Goal: Transaction & Acquisition: Purchase product/service

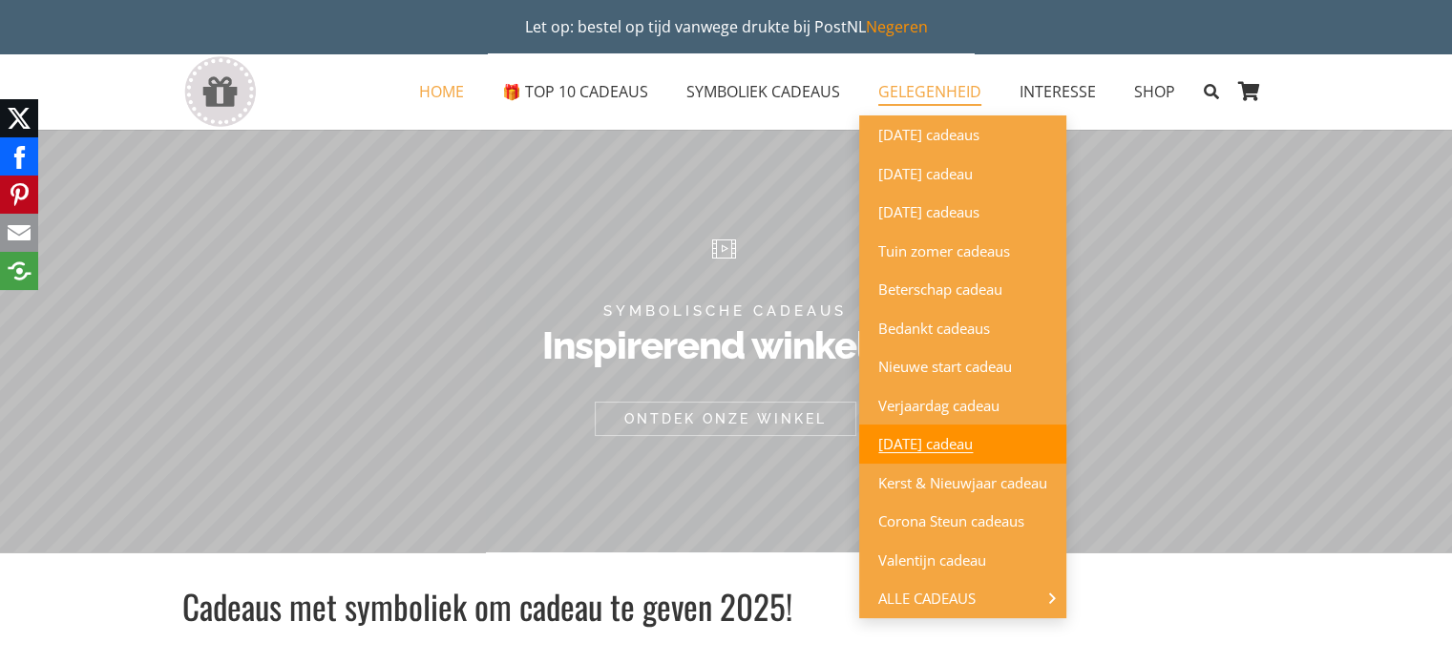
scroll to position [191, 0]
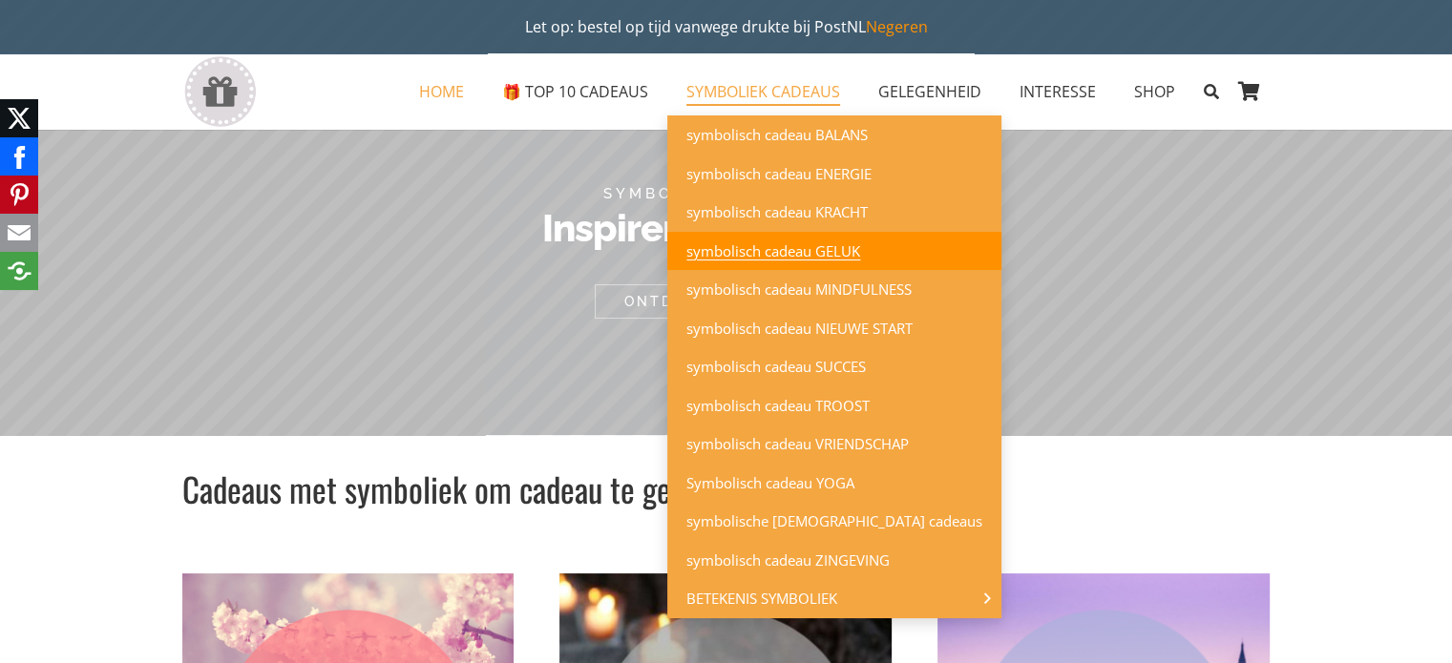
click at [776, 251] on span "symbolisch cadeau GELUK" at bounding box center [773, 250] width 174 height 19
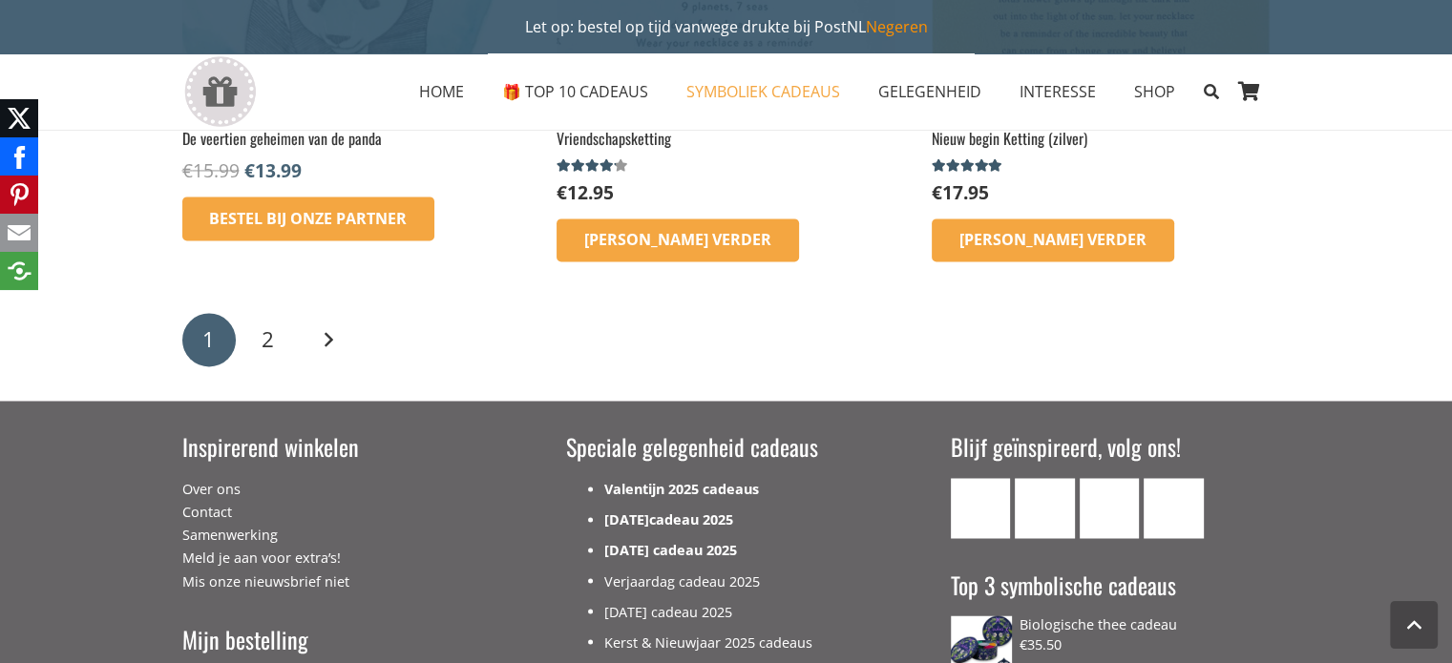
scroll to position [3054, 0]
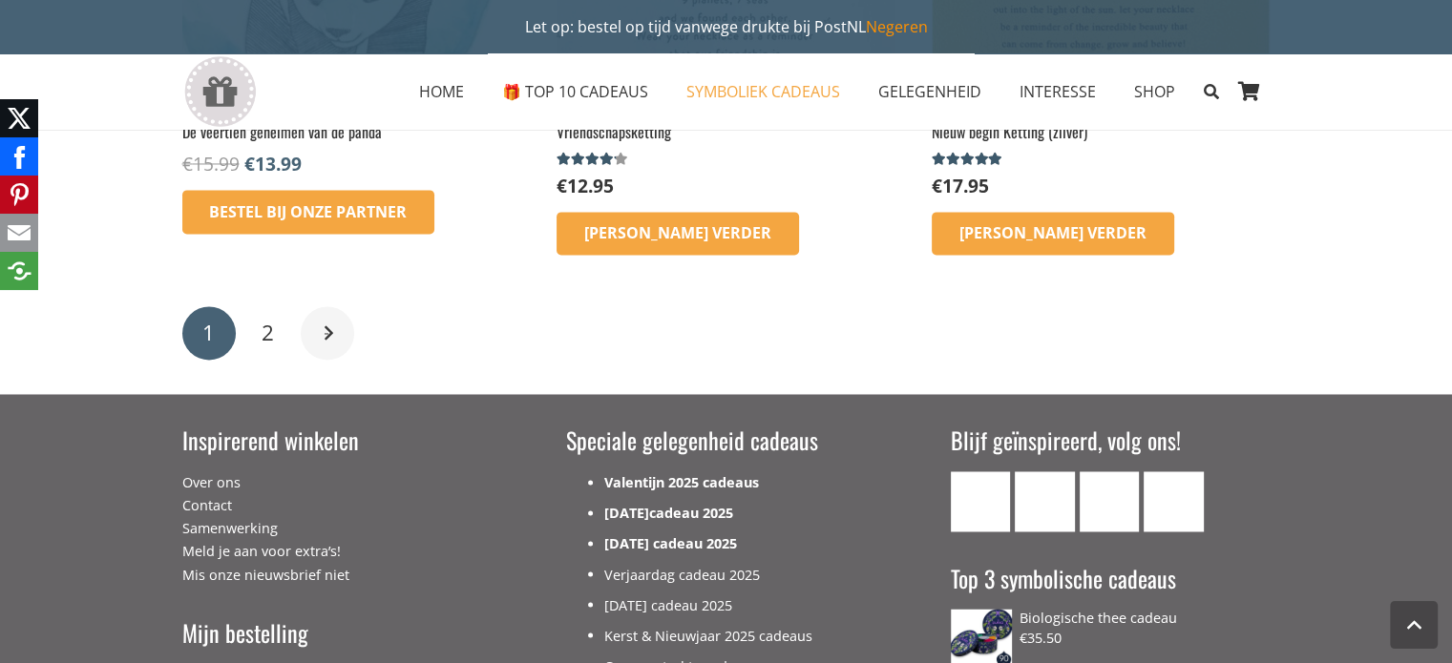
click at [325, 337] on link "Volgende" at bounding box center [327, 332] width 53 height 53
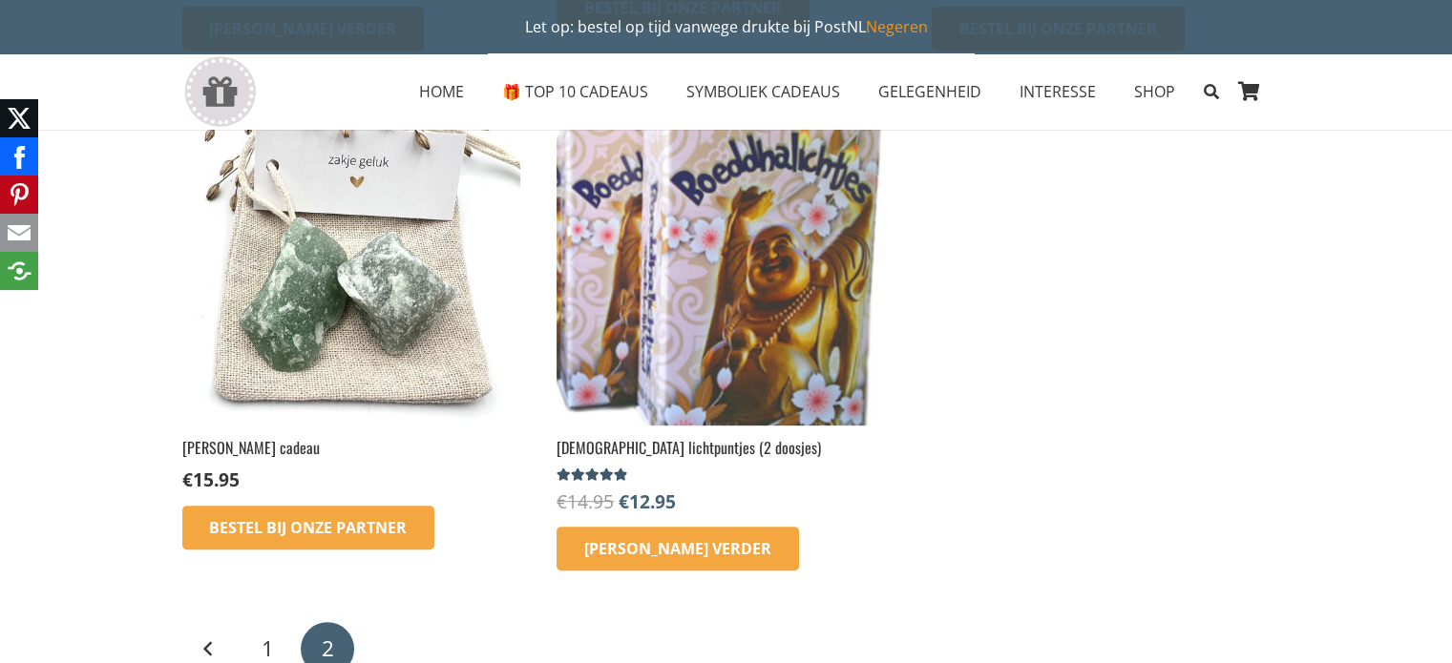
scroll to position [763, 0]
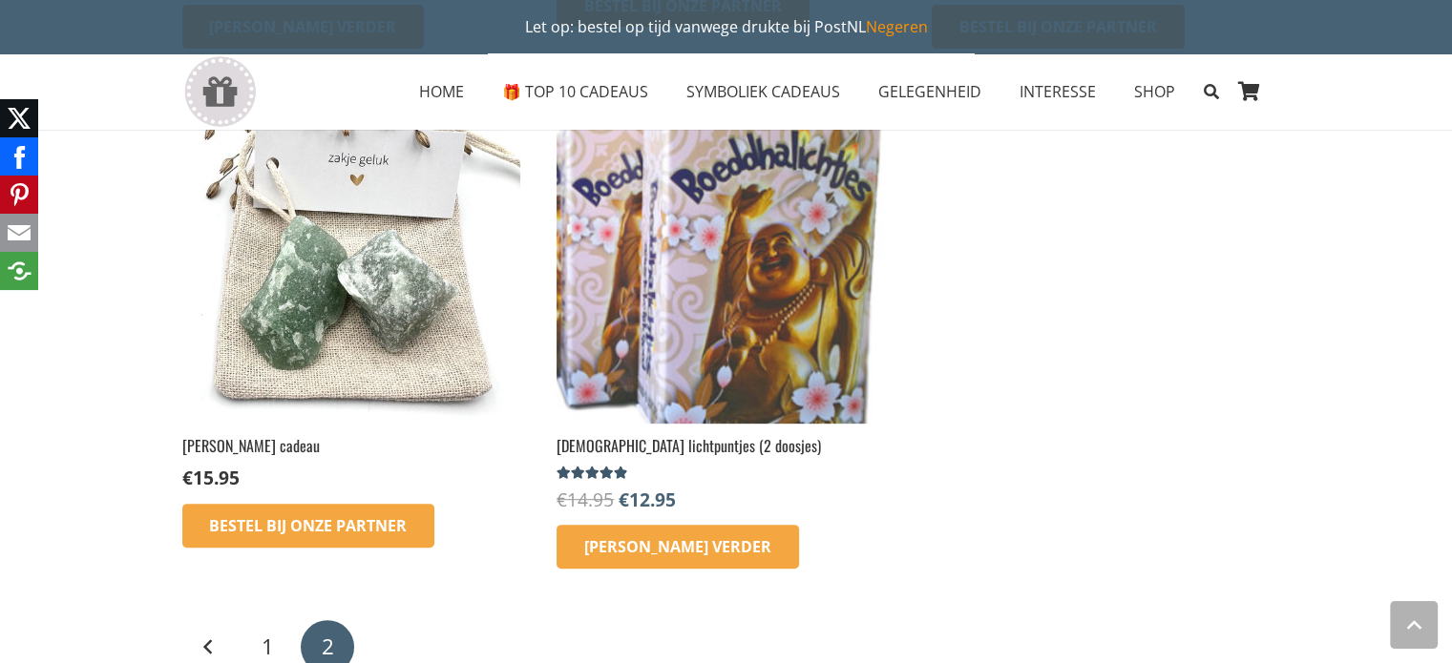
click at [740, 304] on img at bounding box center [725, 254] width 338 height 338
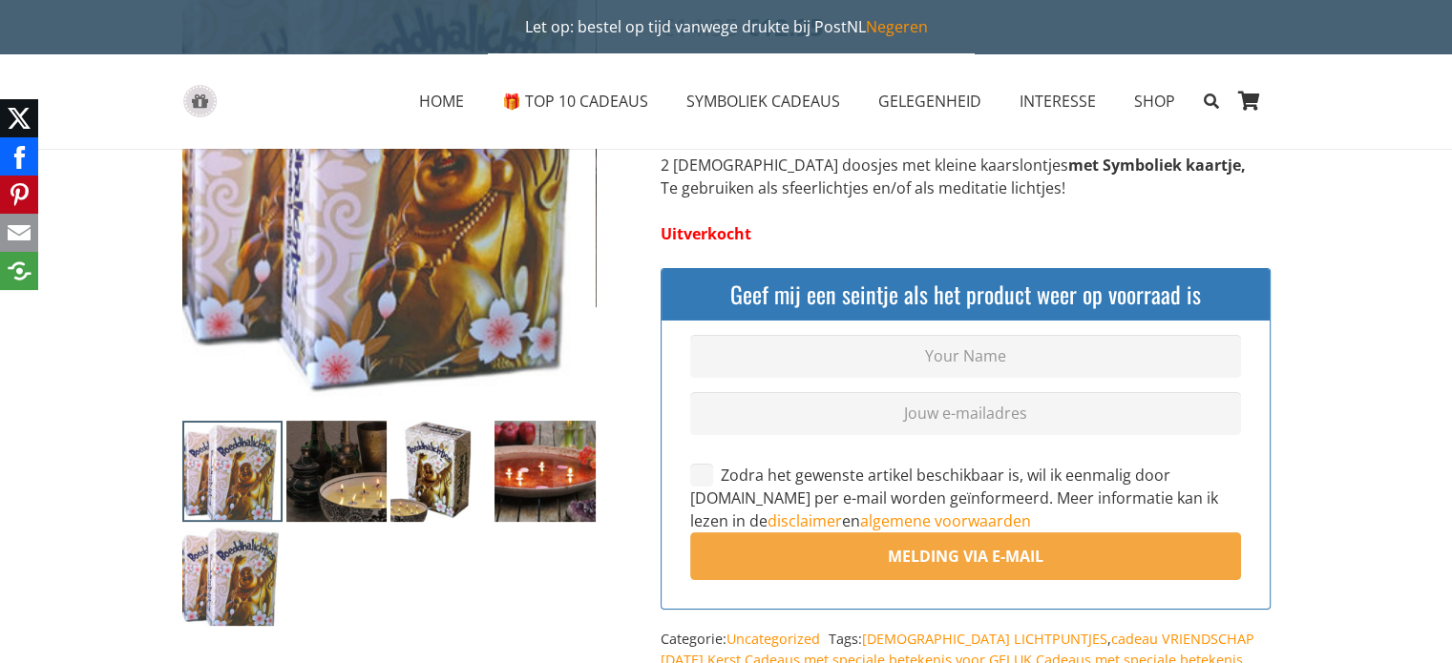
scroll to position [286, 0]
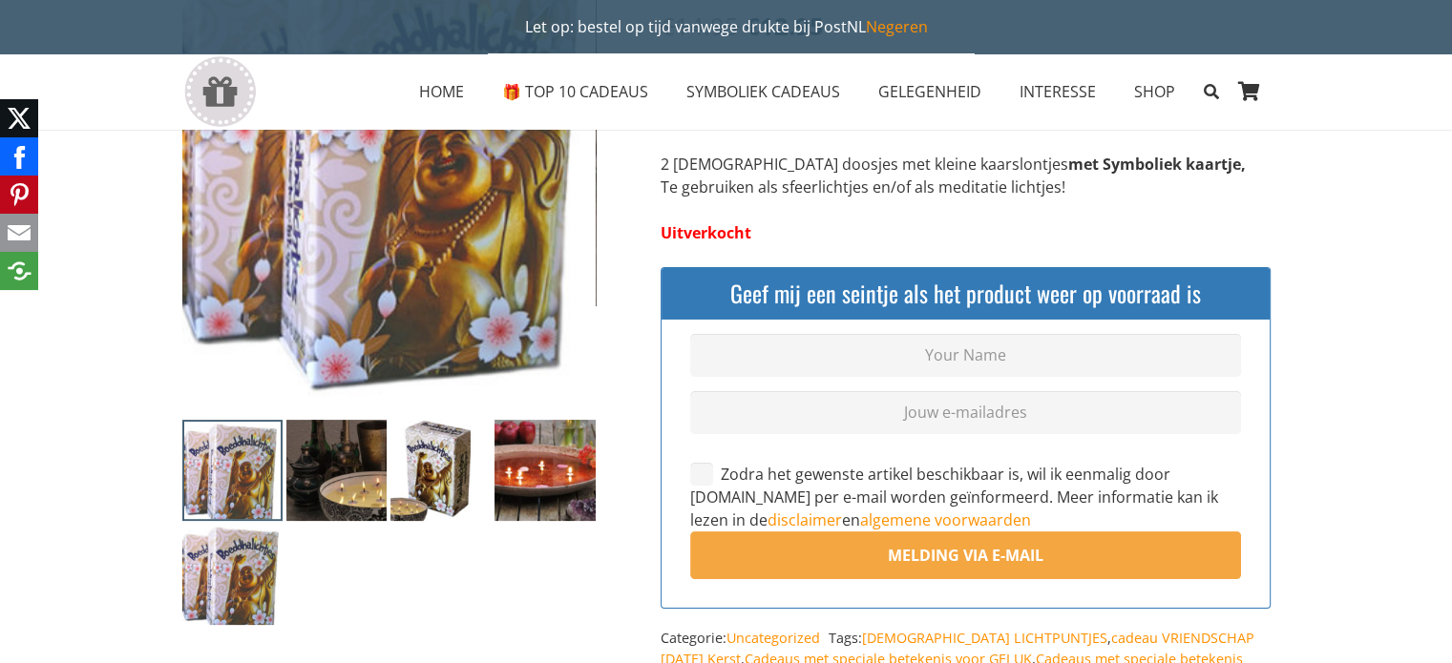
click at [550, 480] on img at bounding box center [544, 470] width 100 height 100
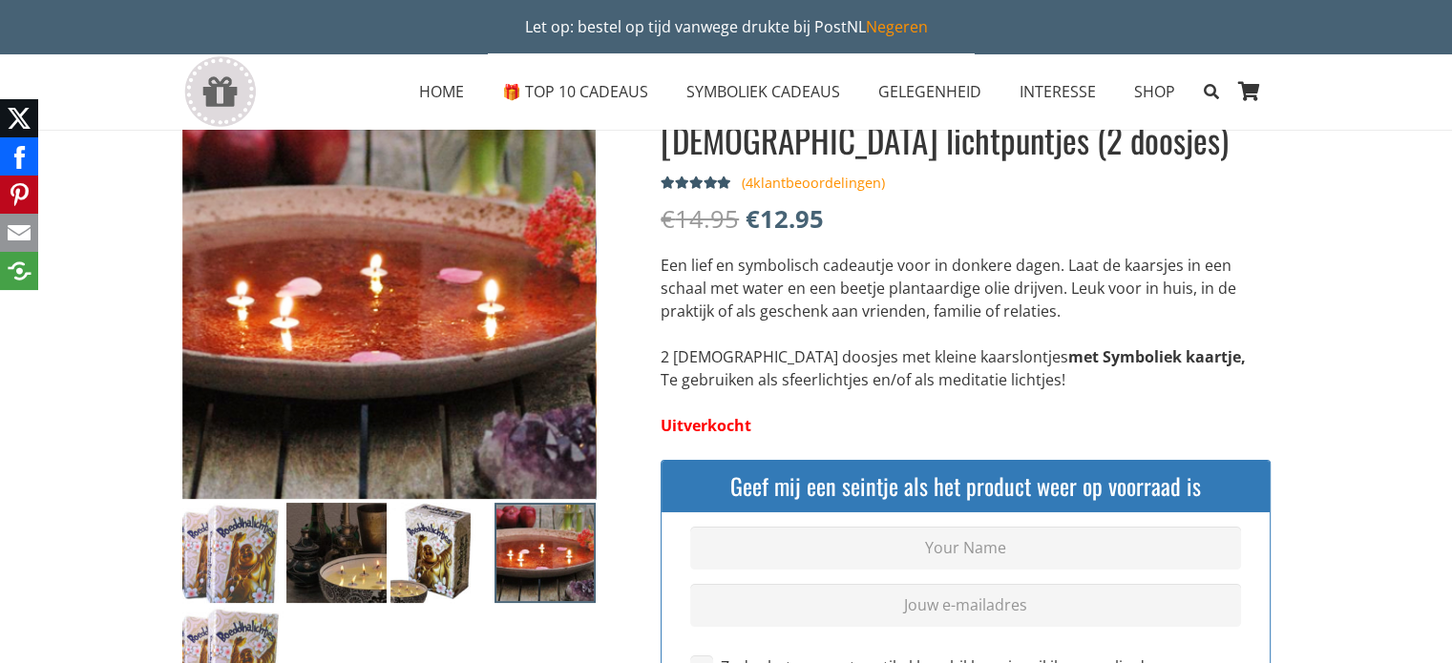
scroll to position [191, 0]
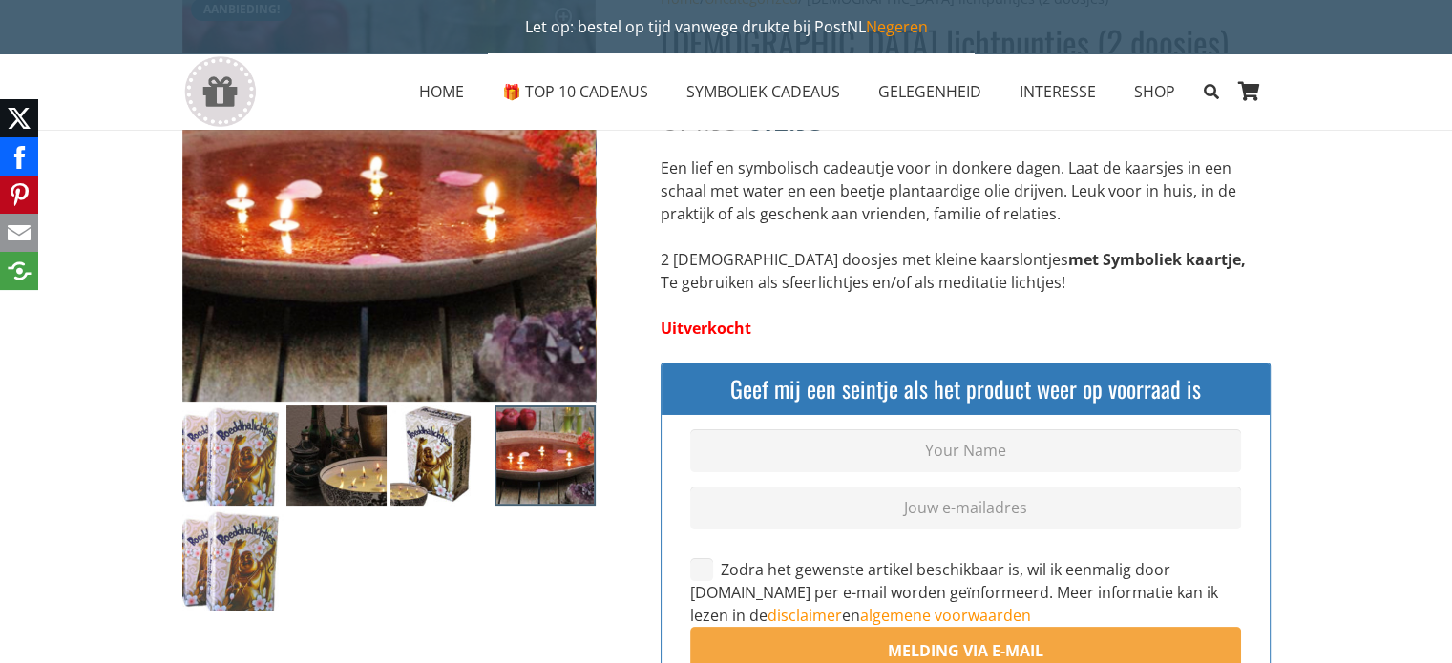
click at [412, 478] on img at bounding box center [440, 456] width 100 height 100
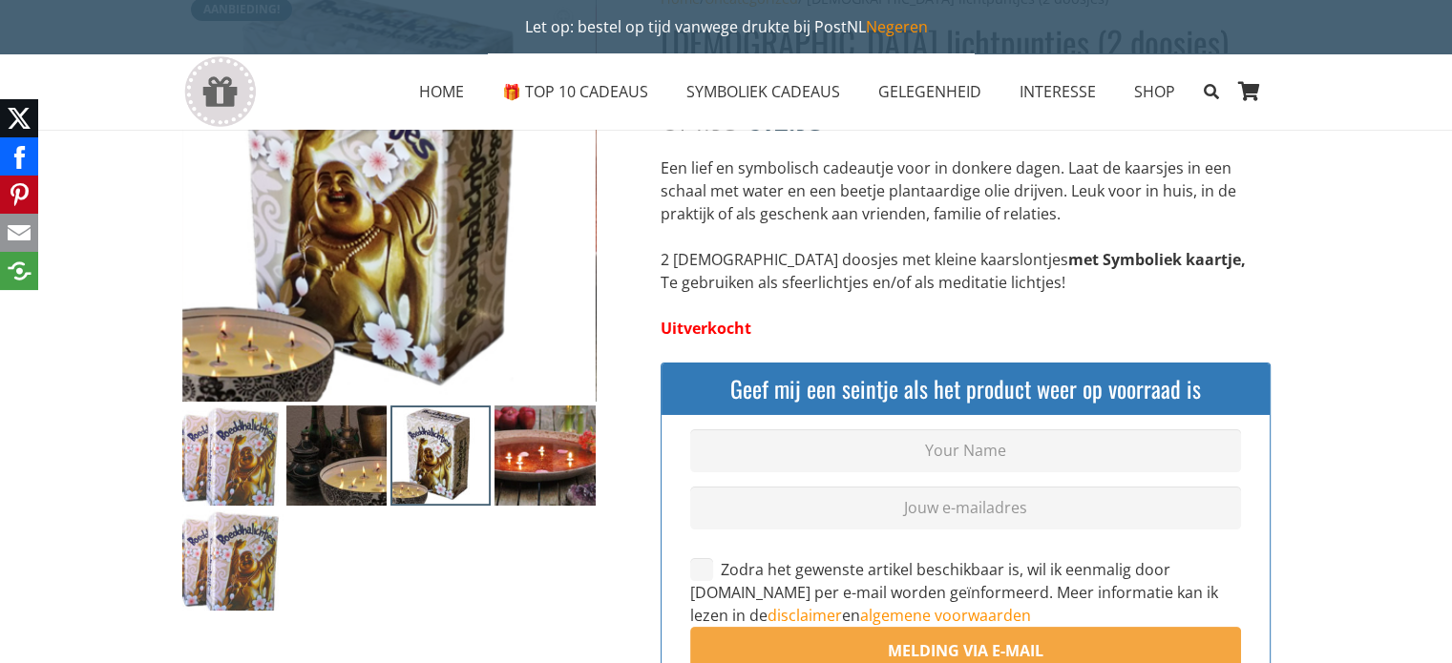
click at [352, 477] on img at bounding box center [336, 456] width 100 height 100
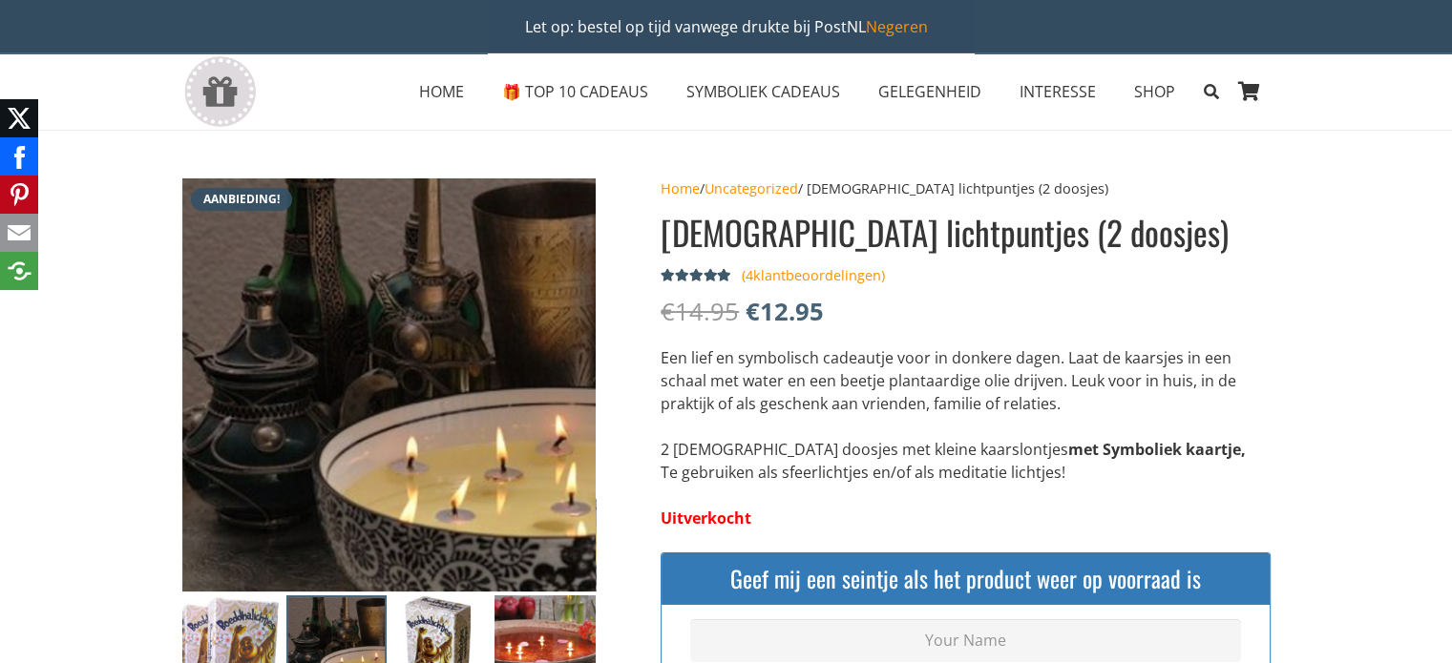
scroll to position [0, 0]
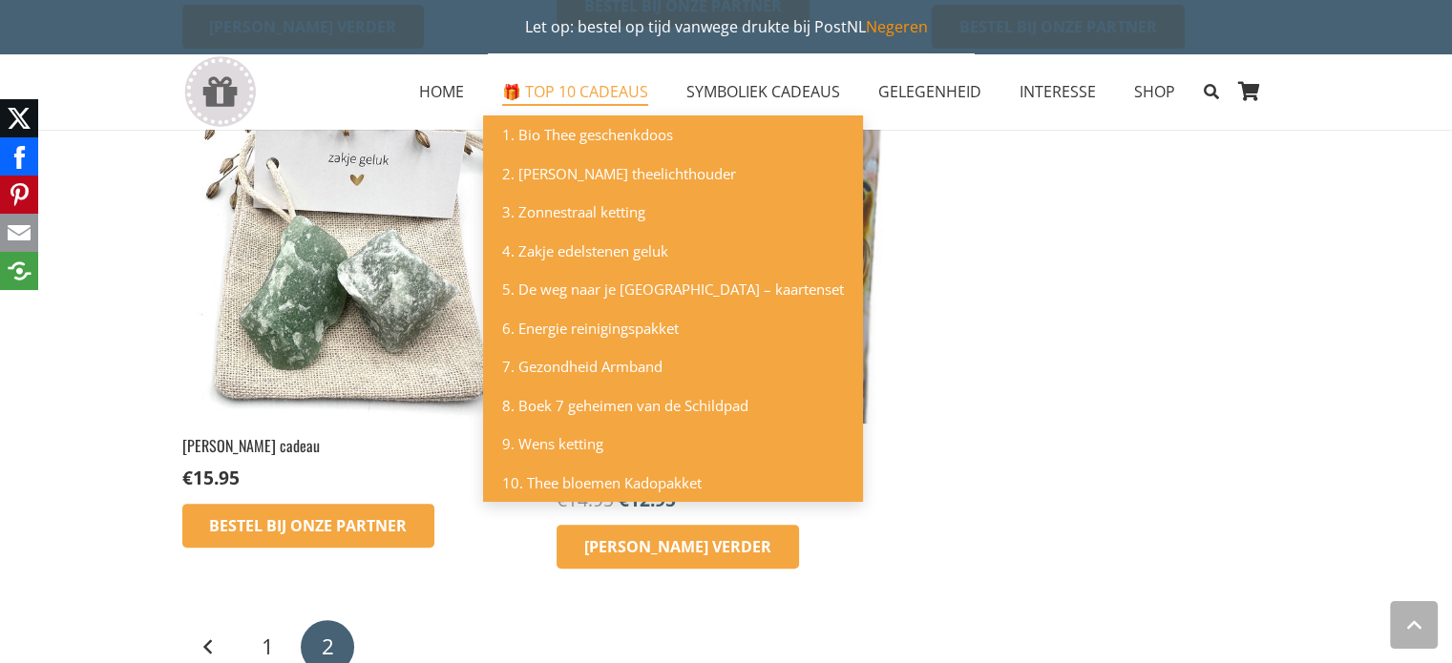
click at [596, 98] on span "🎁 TOP 10 CADEAUS" at bounding box center [575, 91] width 146 height 21
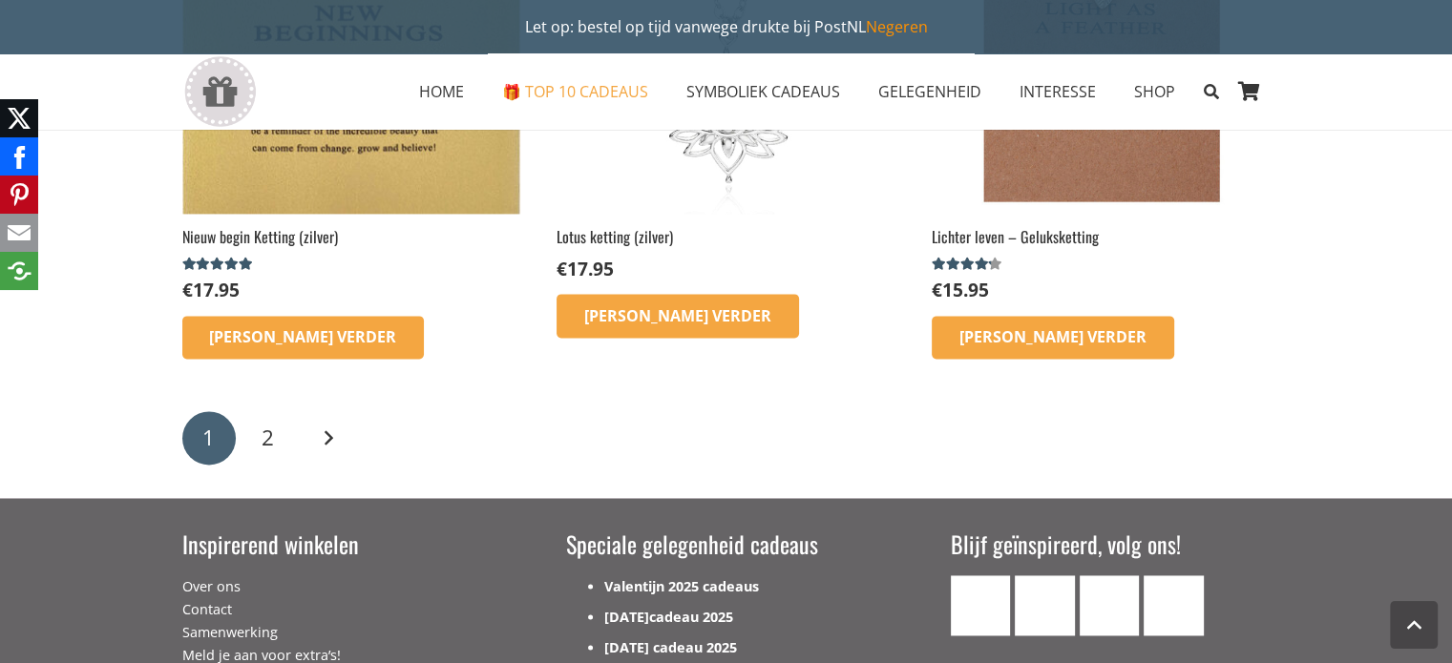
scroll to position [2863, 0]
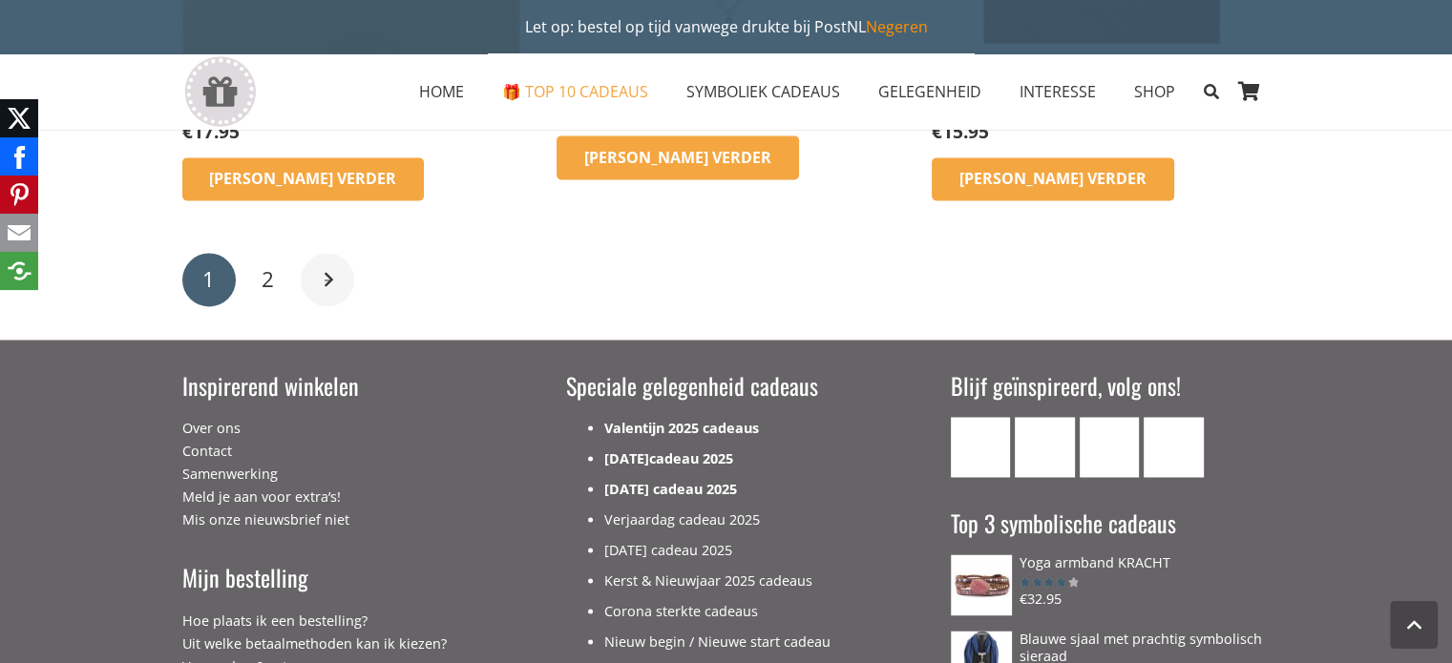
click at [324, 306] on link "Volgende" at bounding box center [327, 279] width 53 height 53
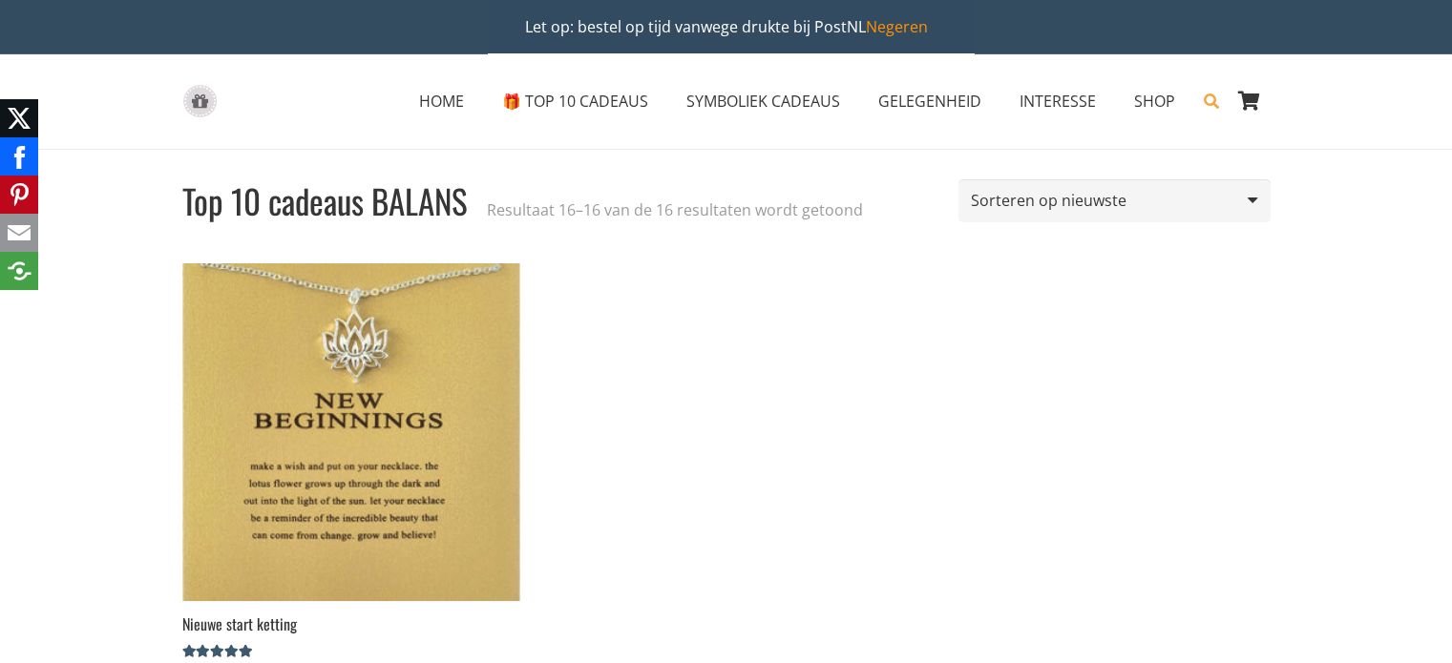
click at [1212, 101] on icon "Zoeken" at bounding box center [1210, 101] width 15 height 48
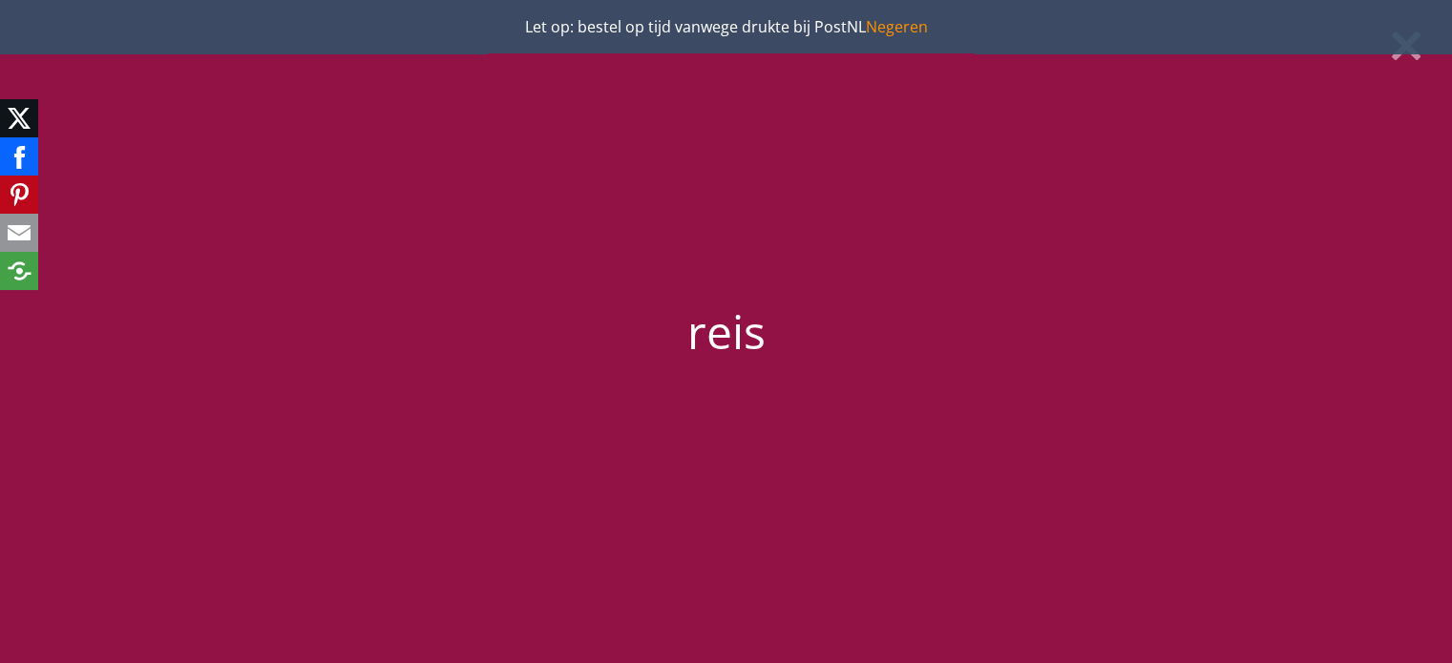
type input "reis"
click input "38810" at bounding box center [0, 0] width 0 height 0
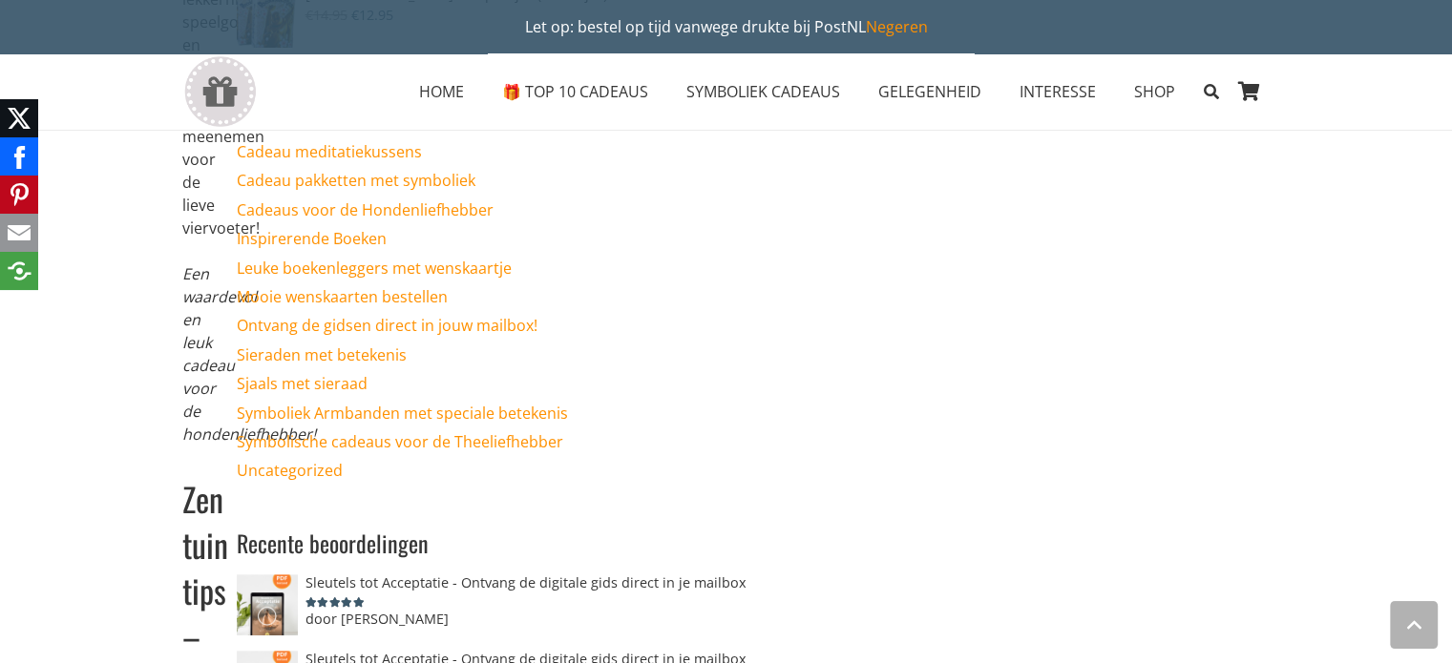
scroll to position [668, 0]
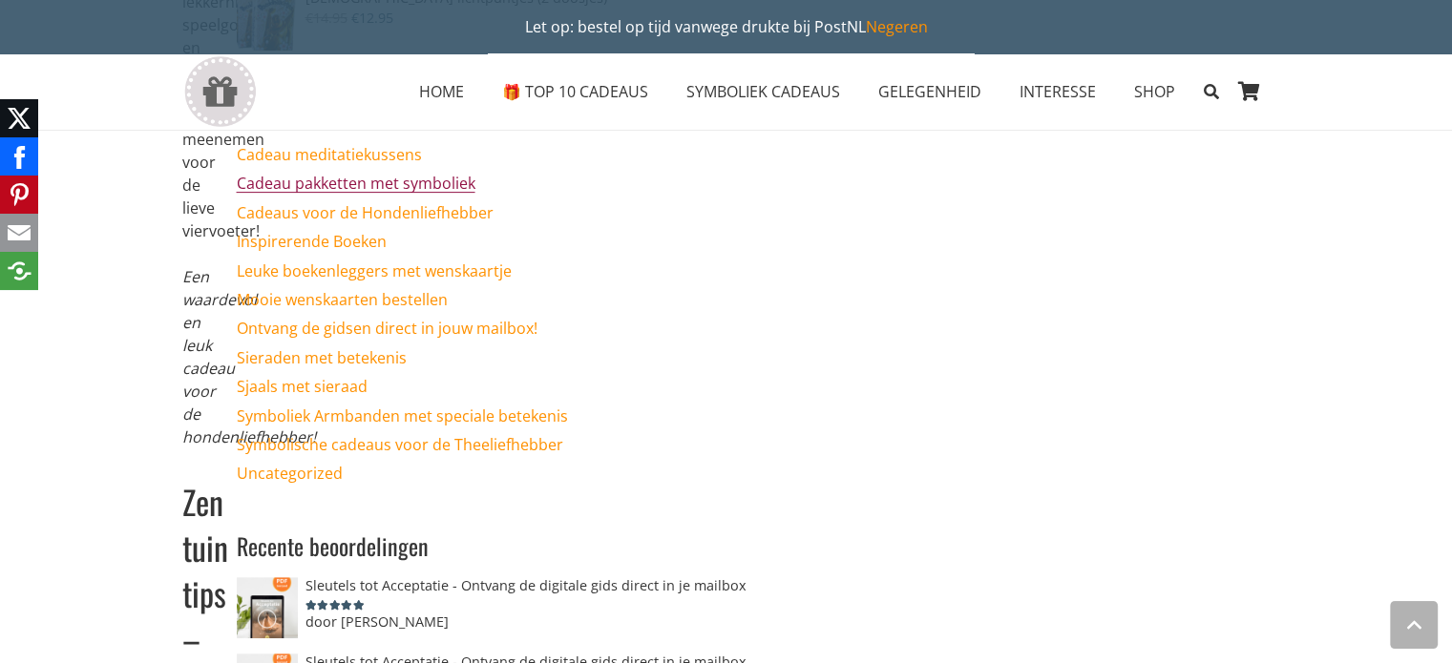
click at [439, 187] on link "Cadeau pakketten met symboliek" at bounding box center [356, 183] width 239 height 21
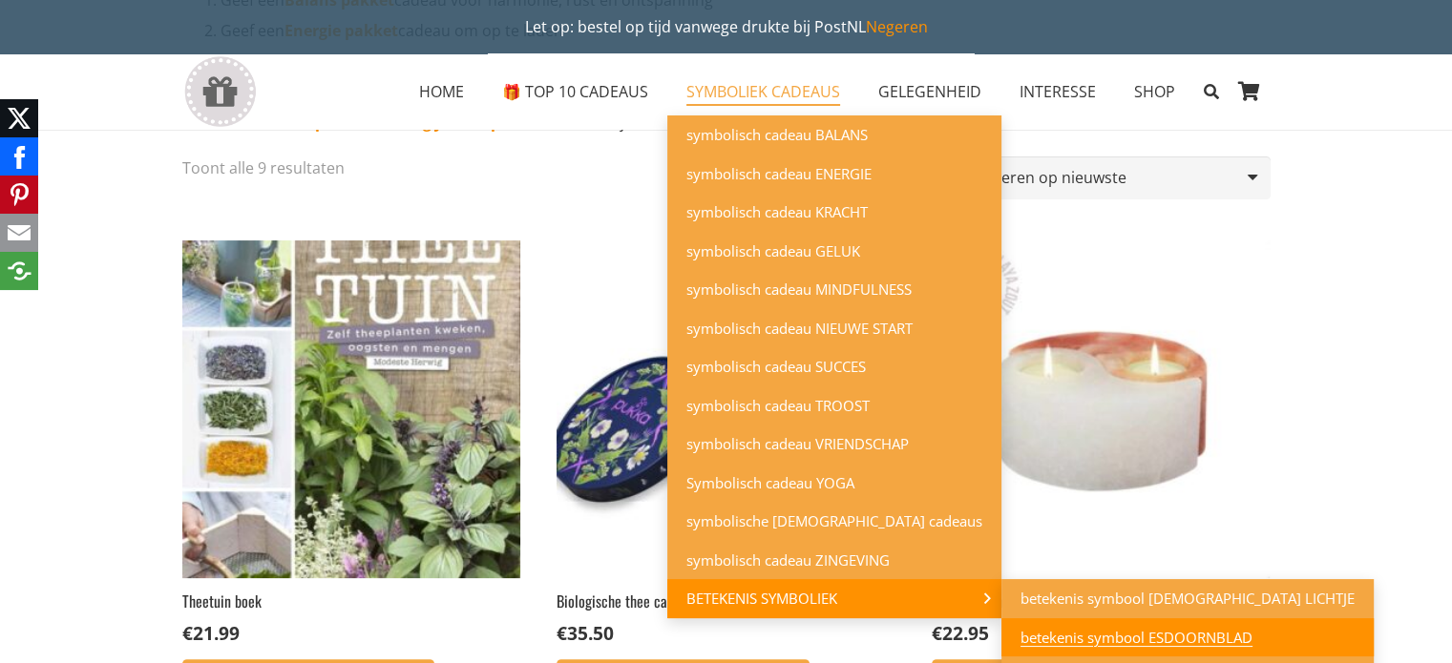
scroll to position [382, 0]
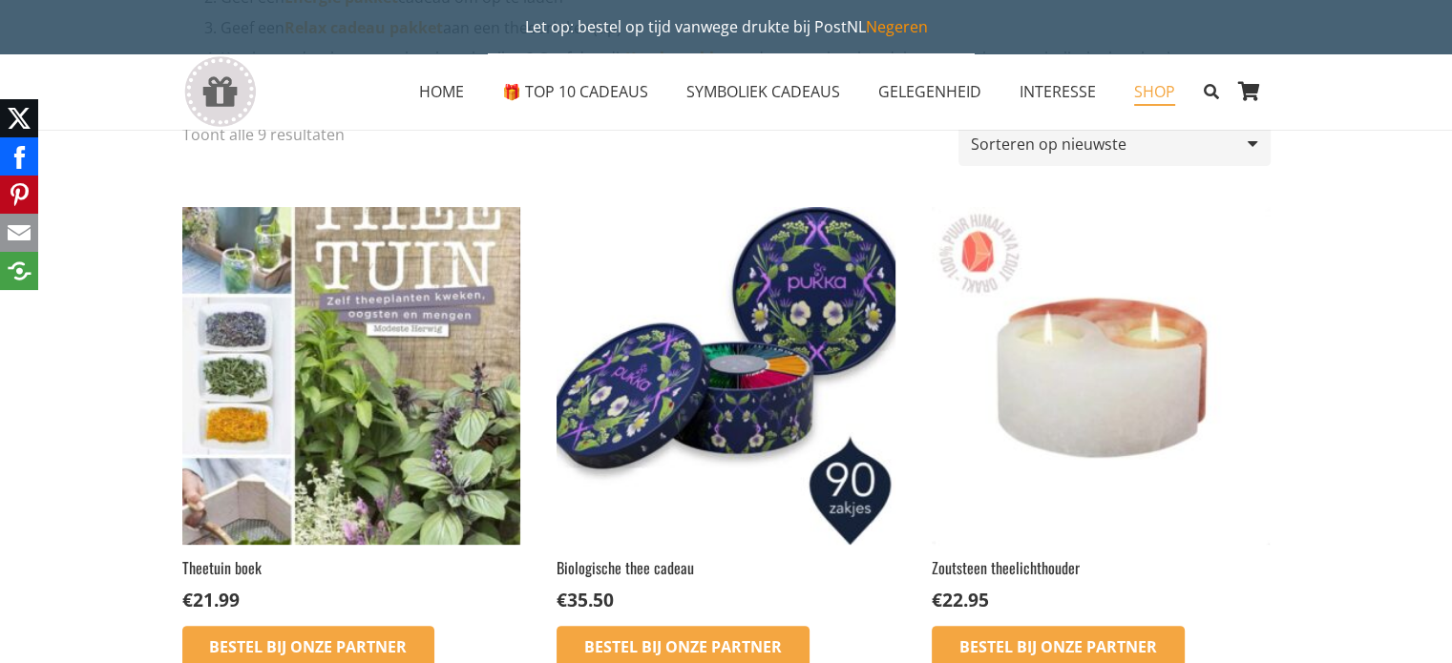
click at [1157, 96] on span "SHOP" at bounding box center [1154, 91] width 41 height 21
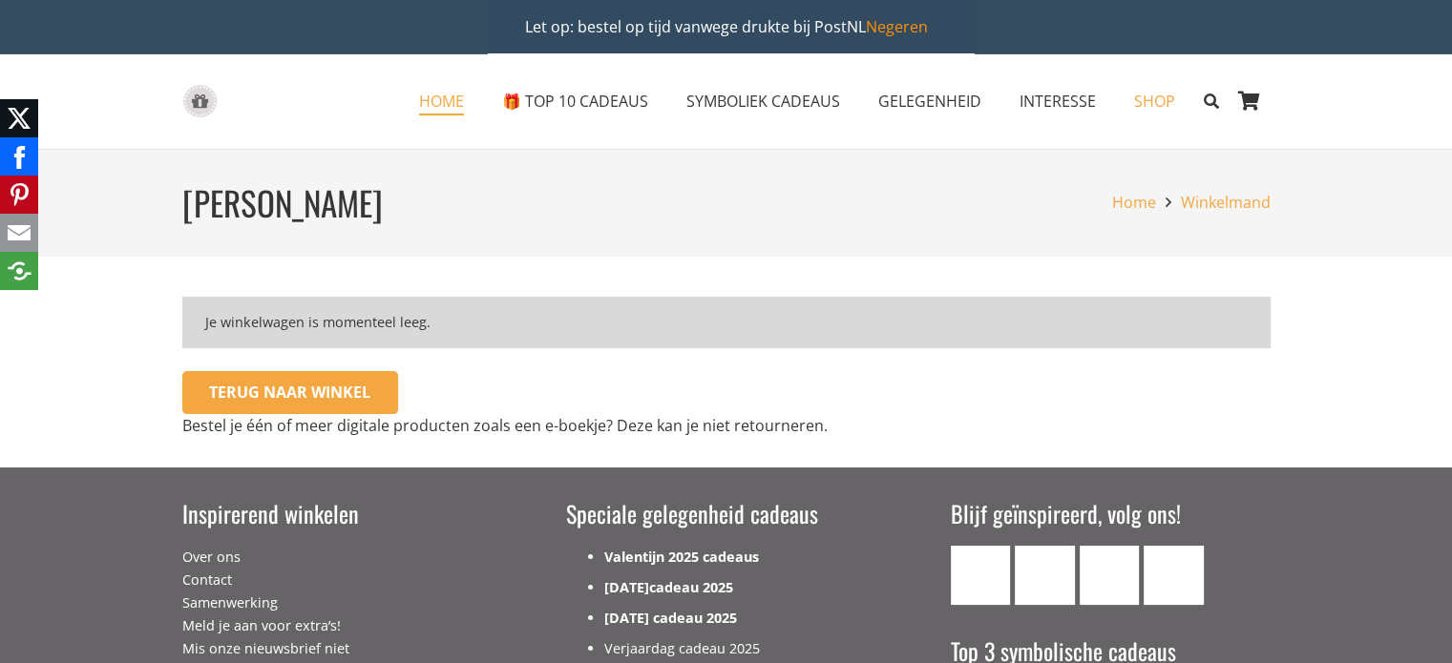
click at [444, 96] on span "HOME" at bounding box center [441, 101] width 45 height 21
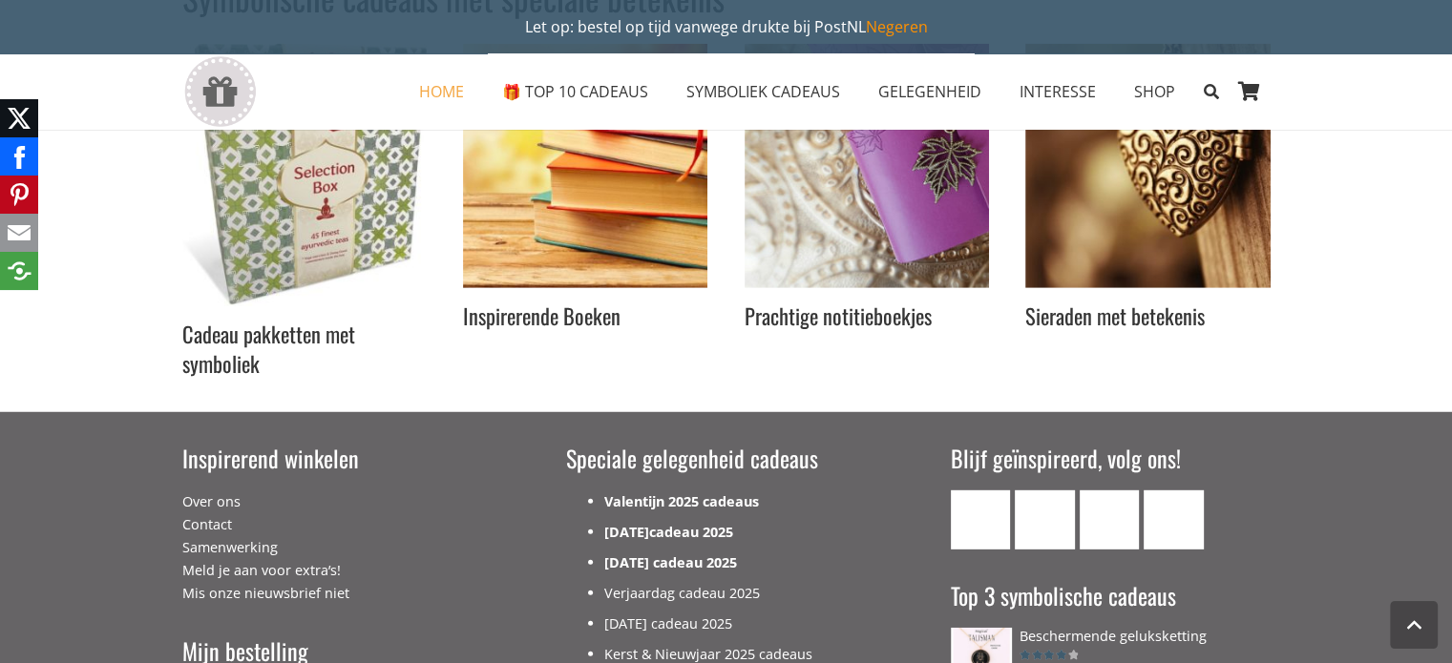
scroll to position [5535, 0]
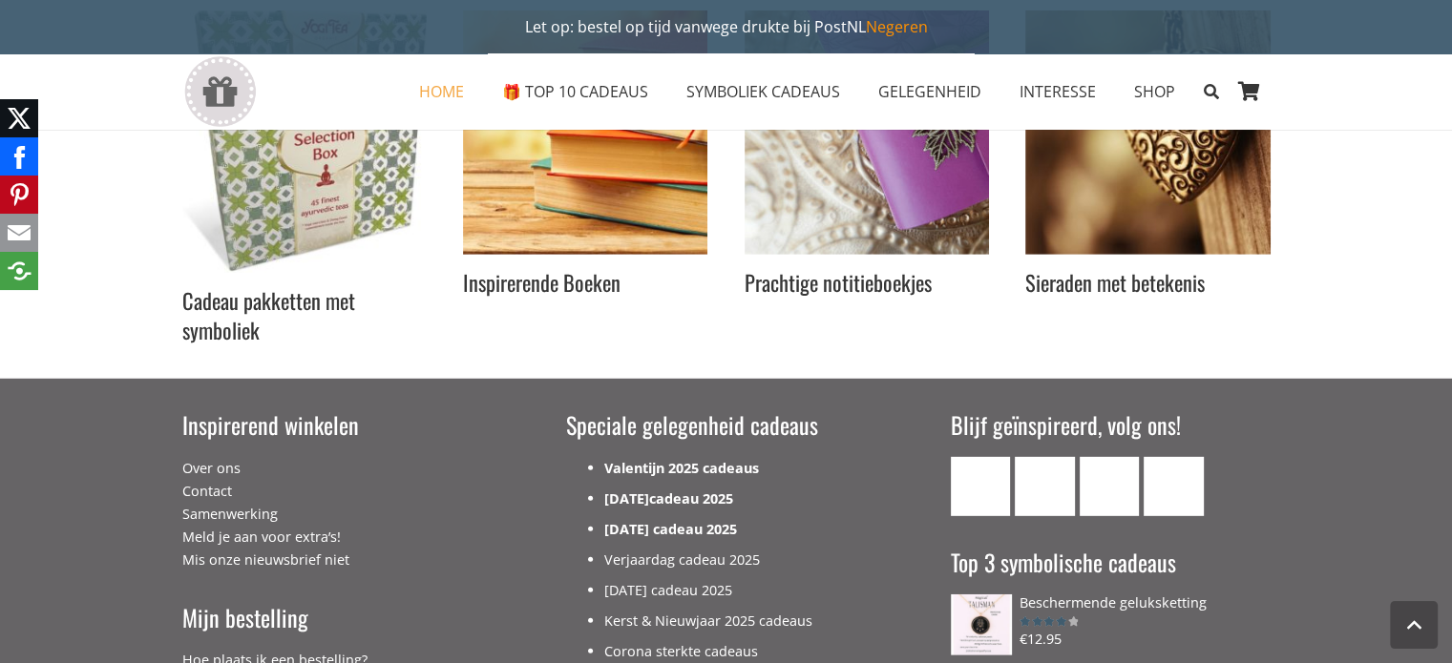
click at [1080, 239] on img "Inspirerend Winkelen" at bounding box center [1147, 132] width 244 height 244
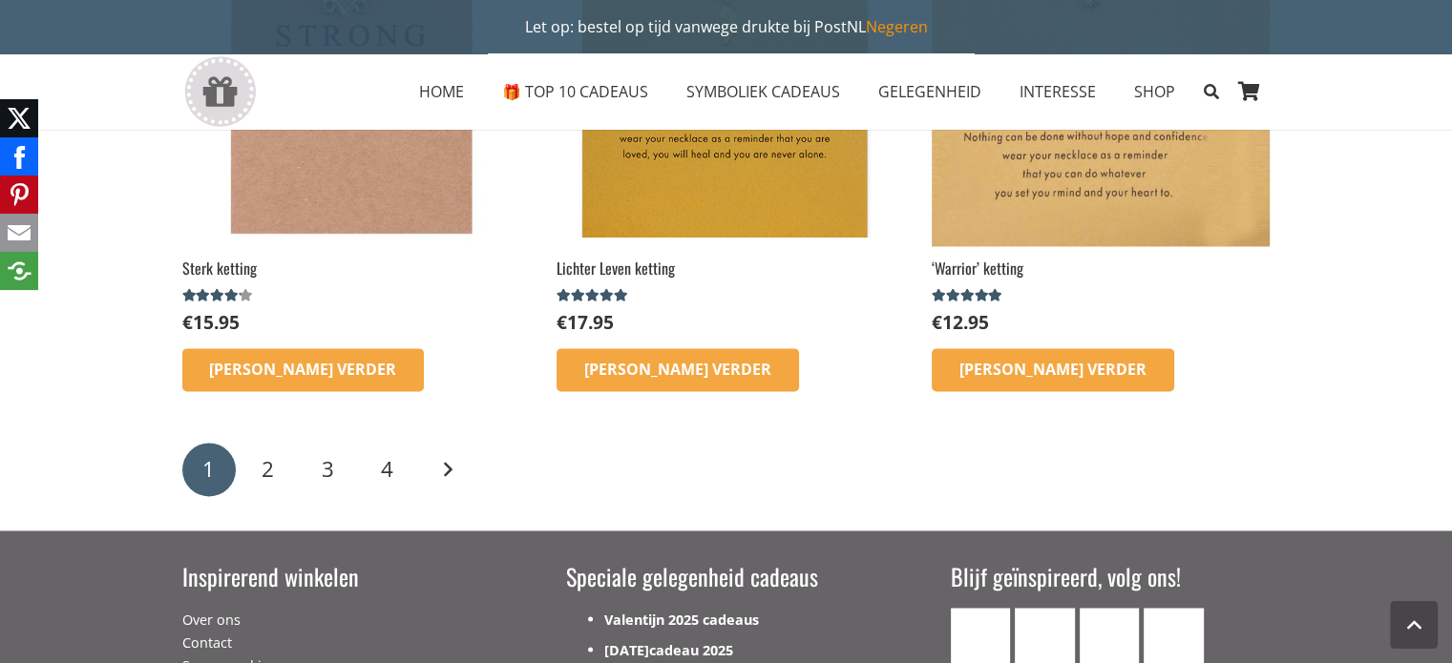
scroll to position [3054, 0]
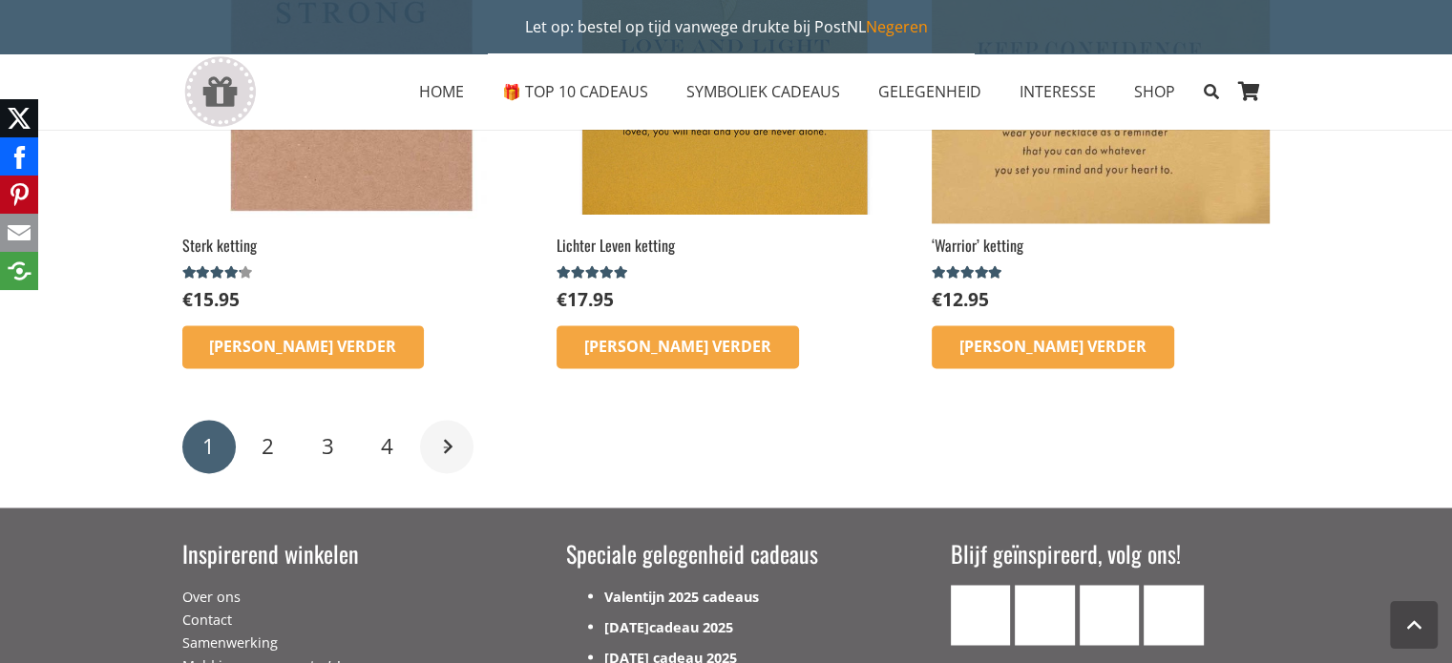
click at [449, 443] on link "Volgende" at bounding box center [446, 446] width 53 height 53
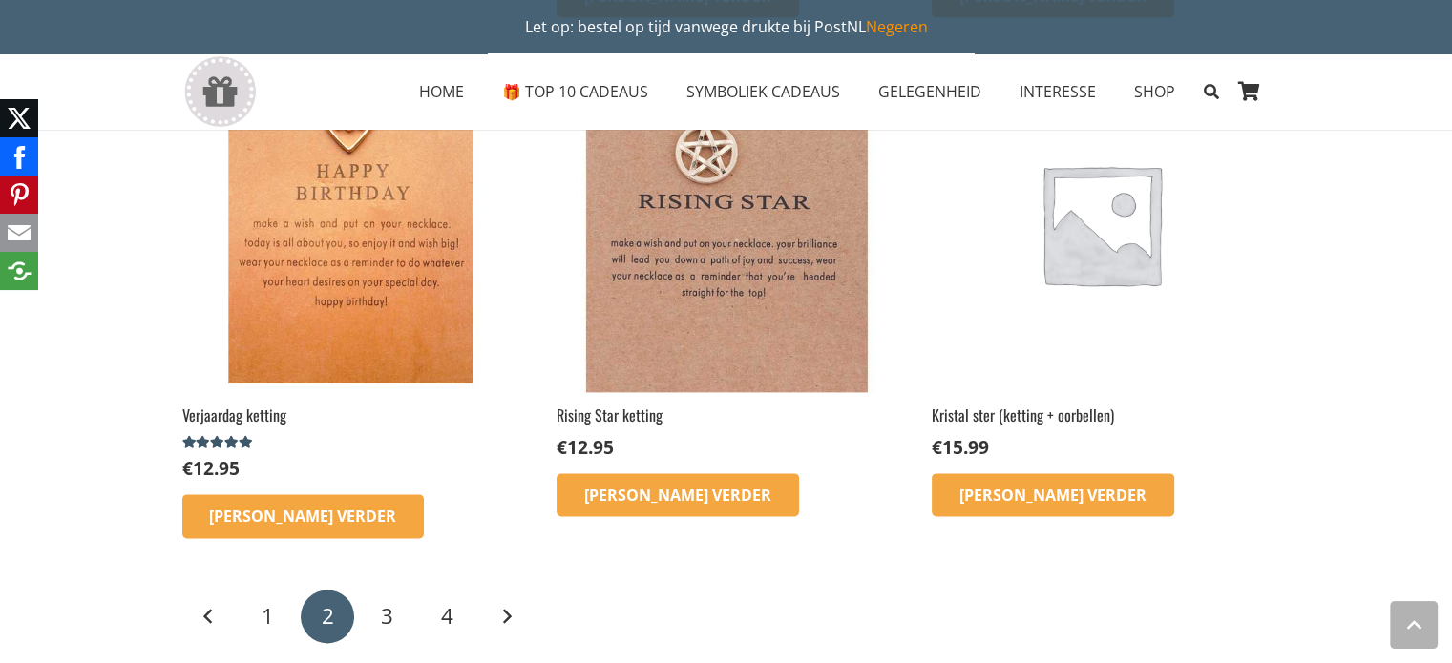
scroll to position [2481, 0]
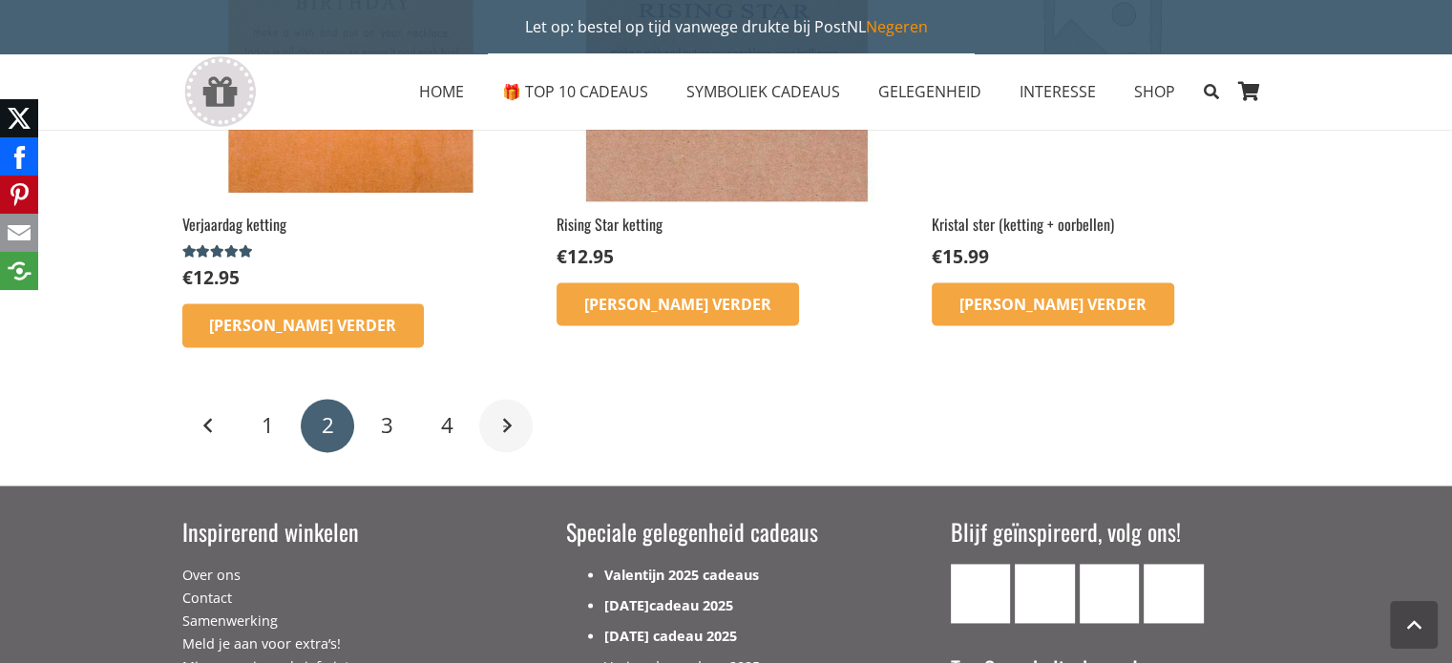
click at [514, 427] on link "Volgende" at bounding box center [505, 425] width 53 height 53
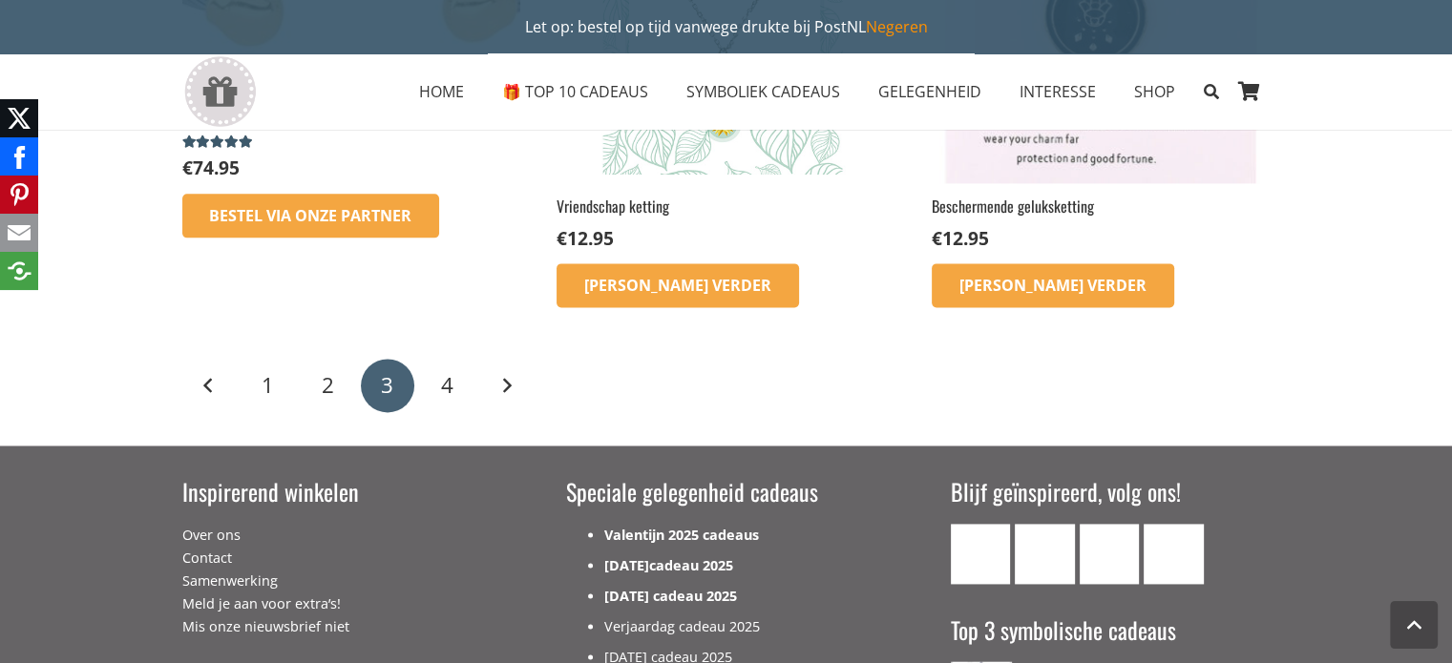
scroll to position [2481, 0]
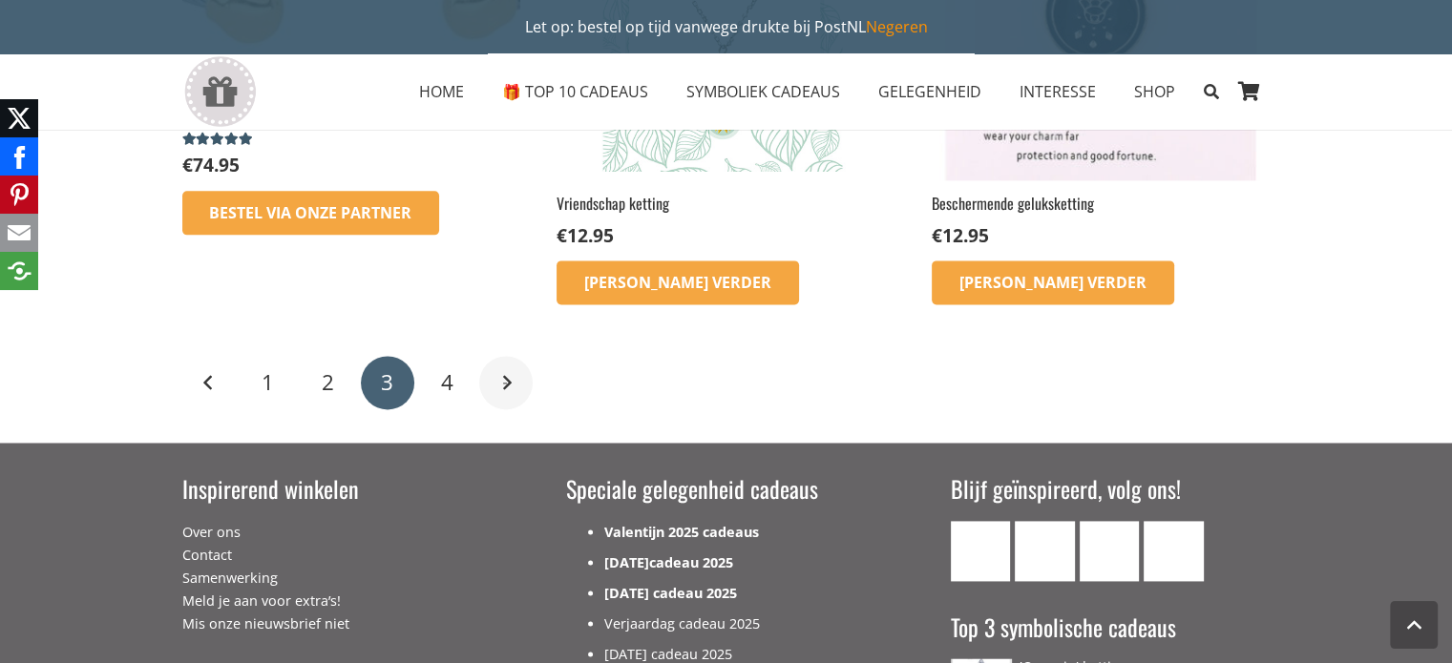
click at [511, 382] on link "Volgende" at bounding box center [505, 382] width 53 height 53
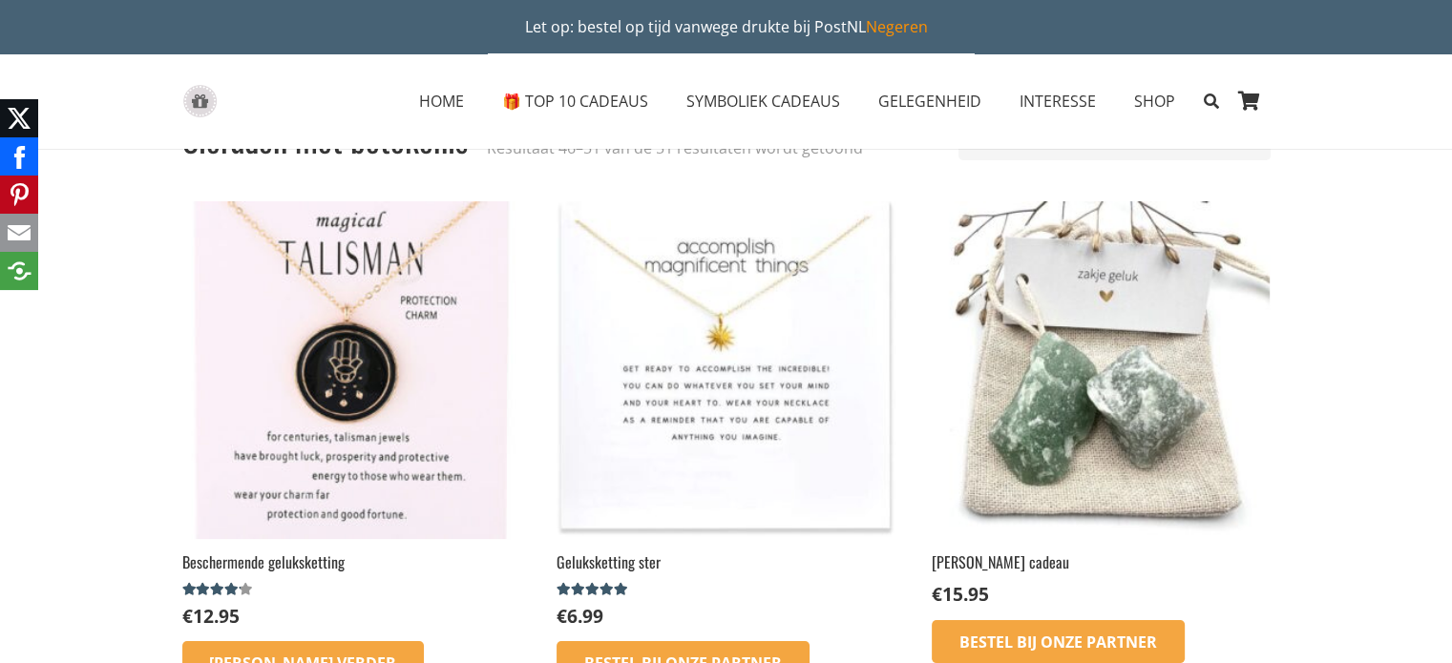
scroll to position [95, 0]
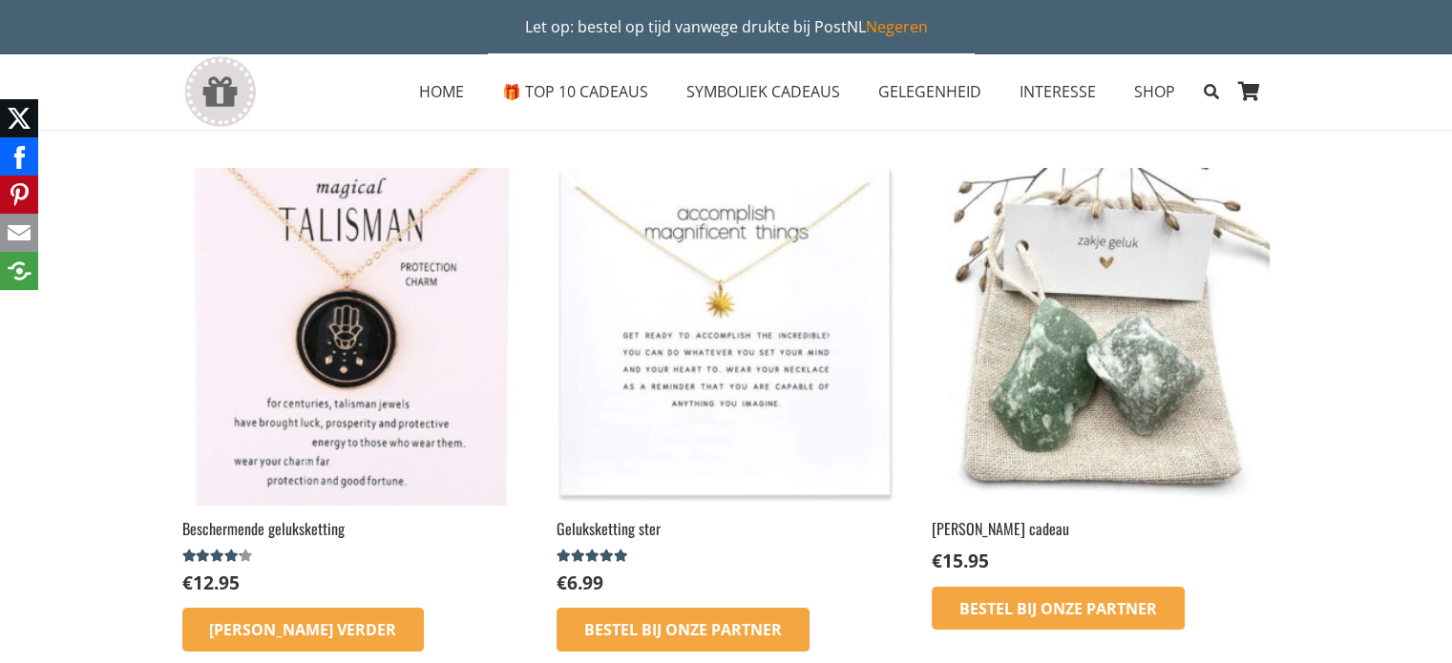
click at [755, 402] on img at bounding box center [725, 337] width 338 height 338
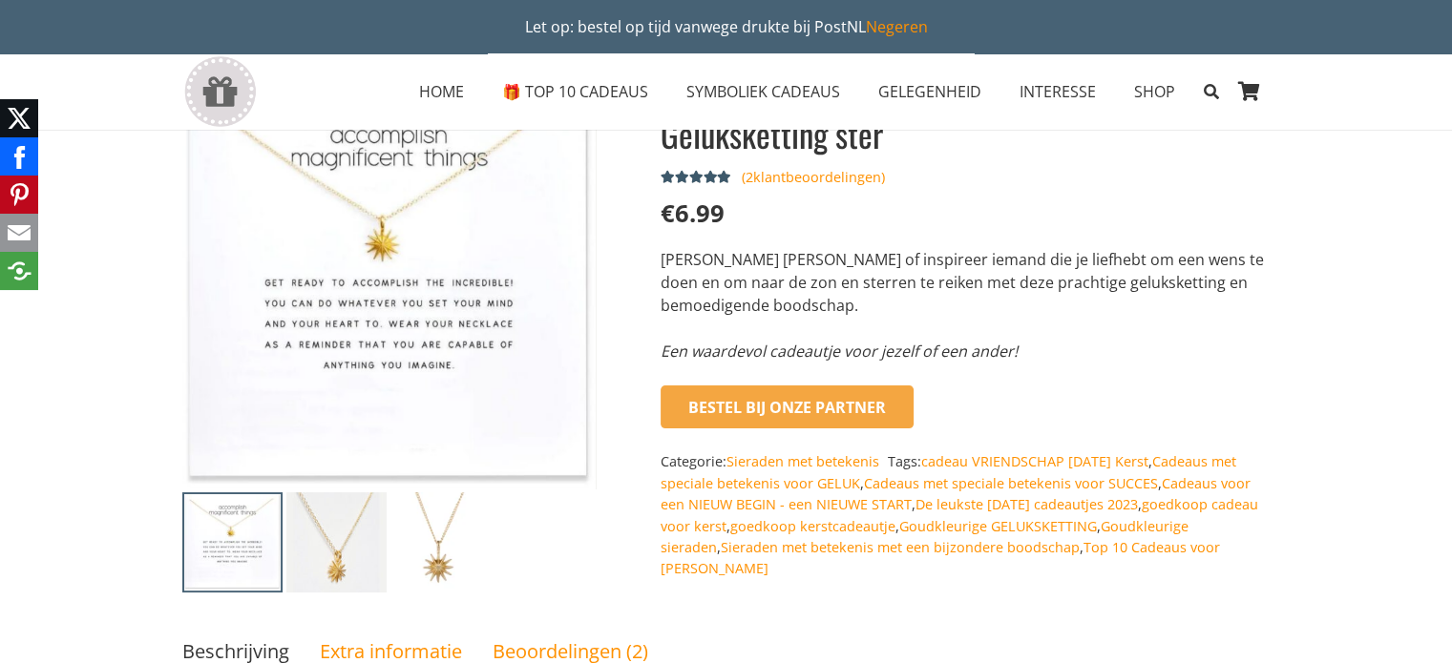
scroll to position [95, 0]
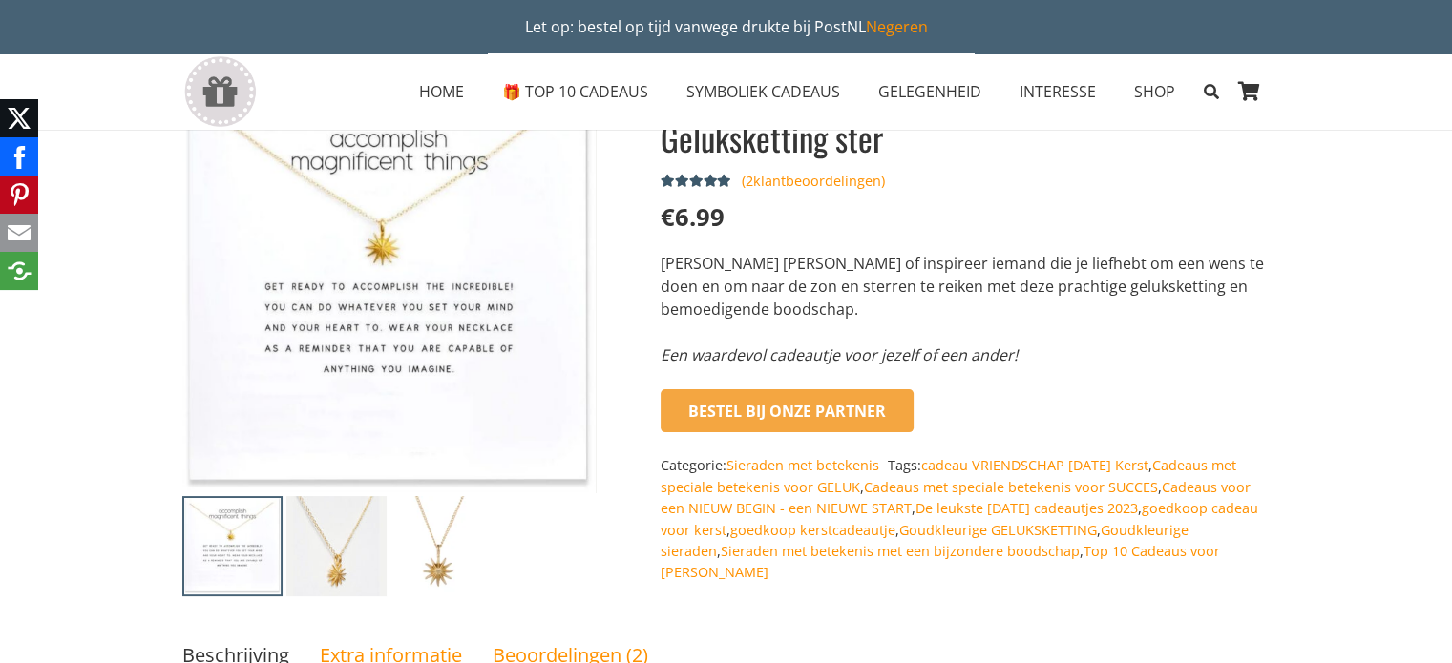
click at [240, 541] on img at bounding box center [232, 546] width 100 height 100
click at [443, 557] on img at bounding box center [440, 546] width 100 height 100
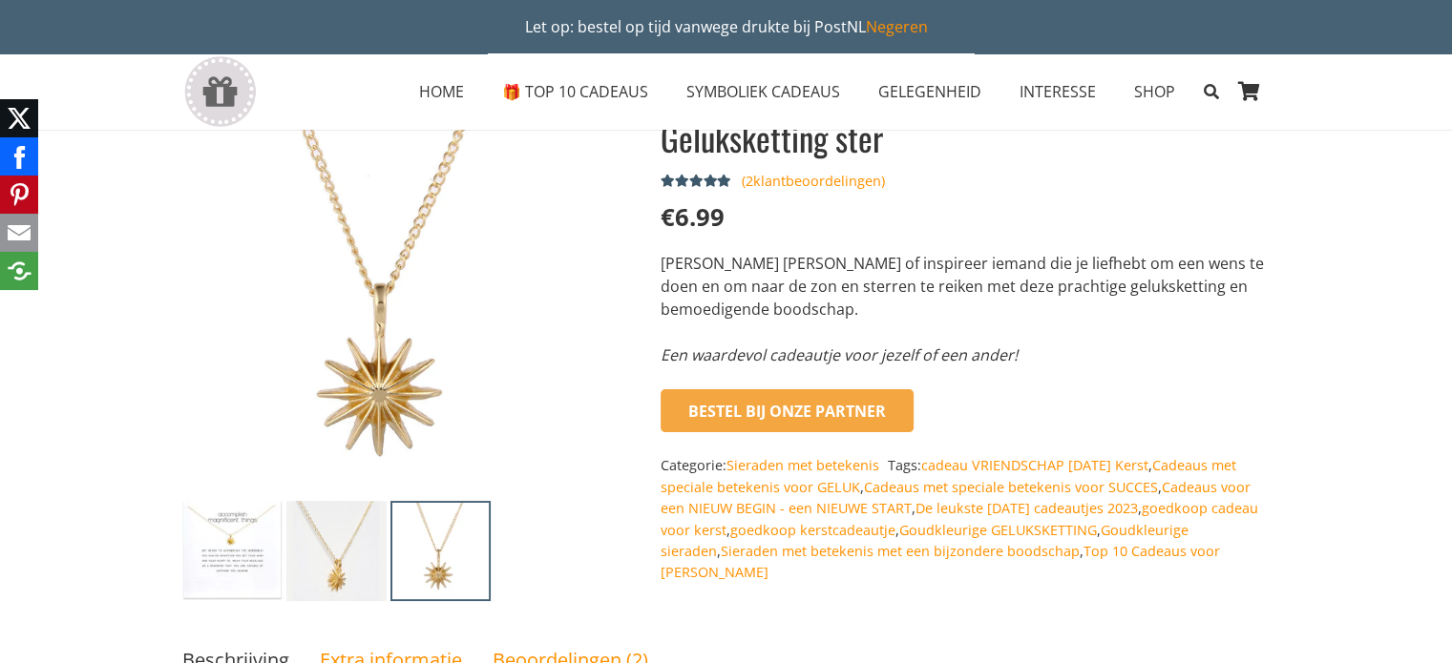
click at [355, 533] on img at bounding box center [336, 551] width 100 height 100
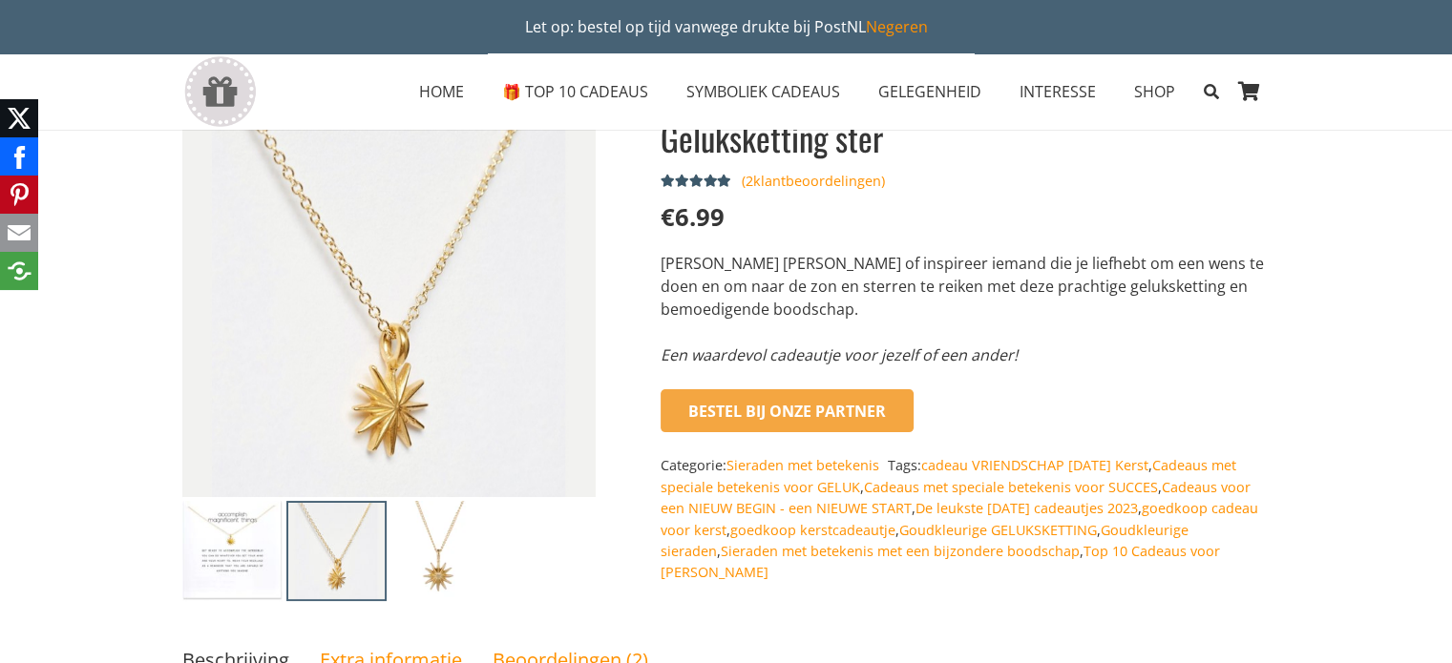
click at [244, 519] on img at bounding box center [232, 551] width 100 height 100
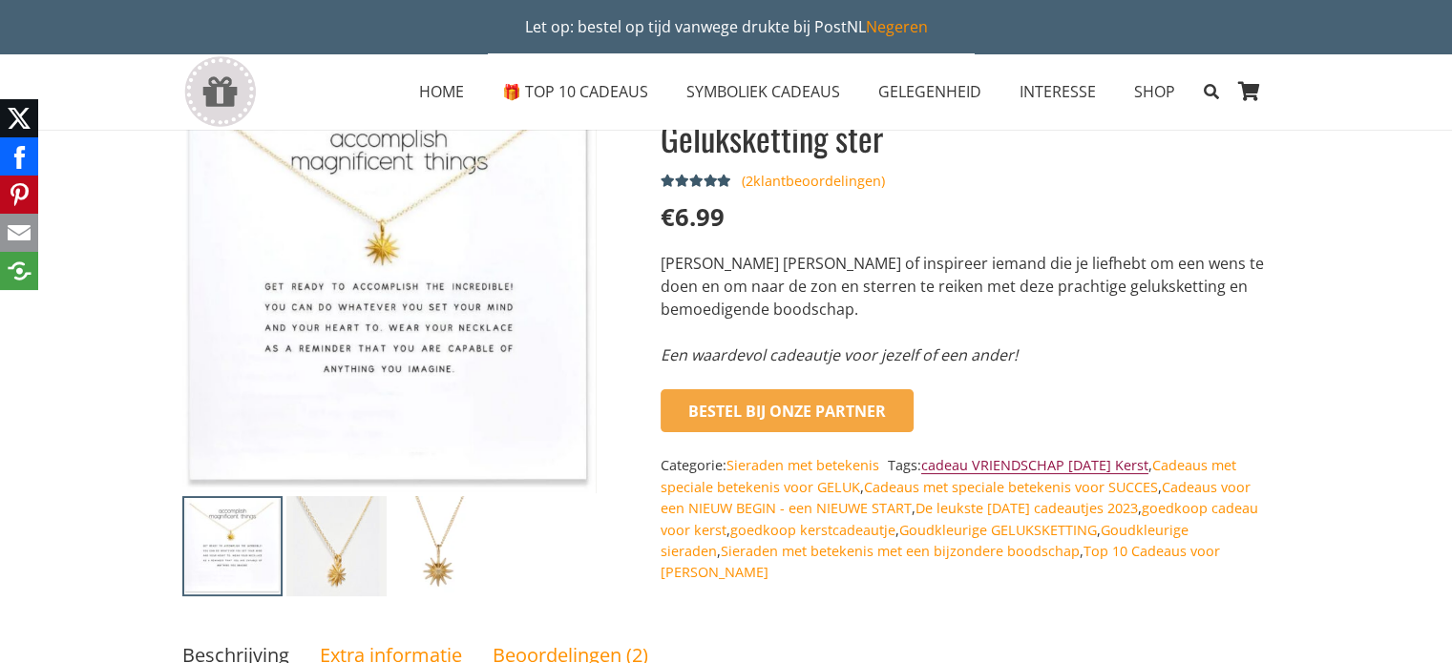
scroll to position [382, 0]
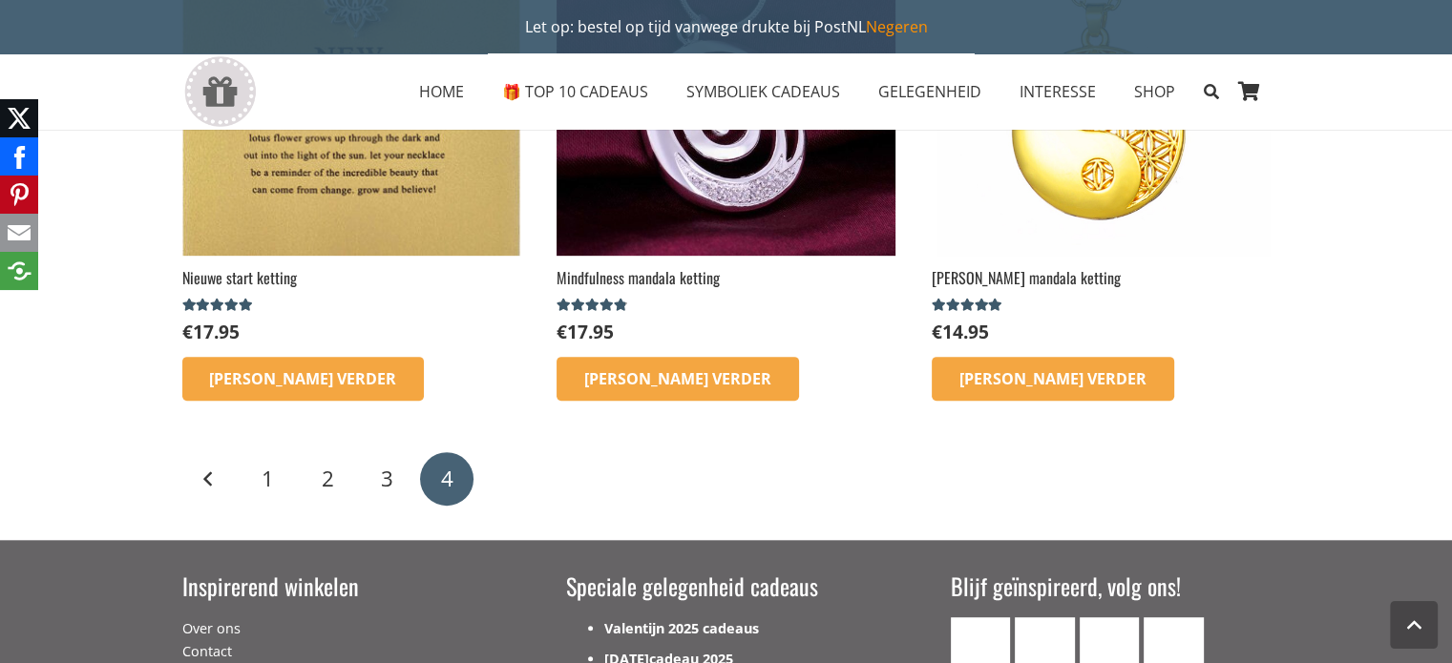
scroll to position [763, 0]
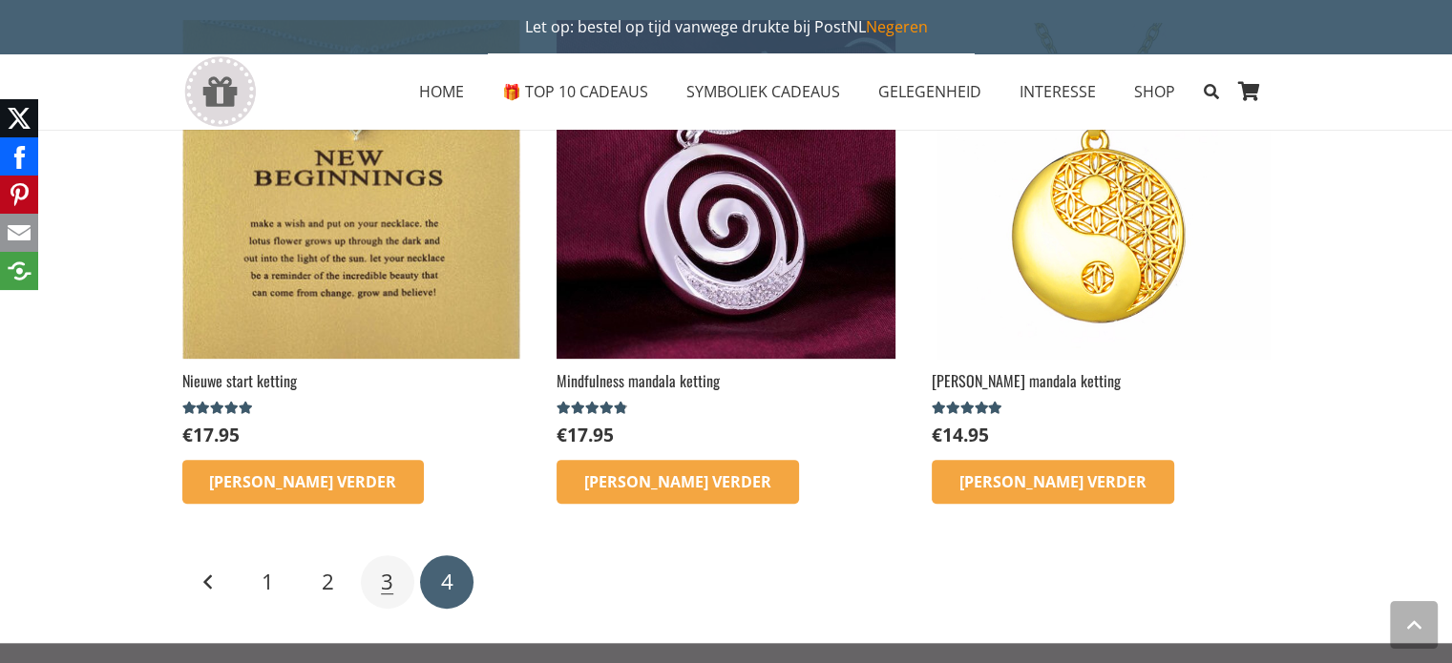
click at [386, 587] on span "3" at bounding box center [387, 582] width 12 height 30
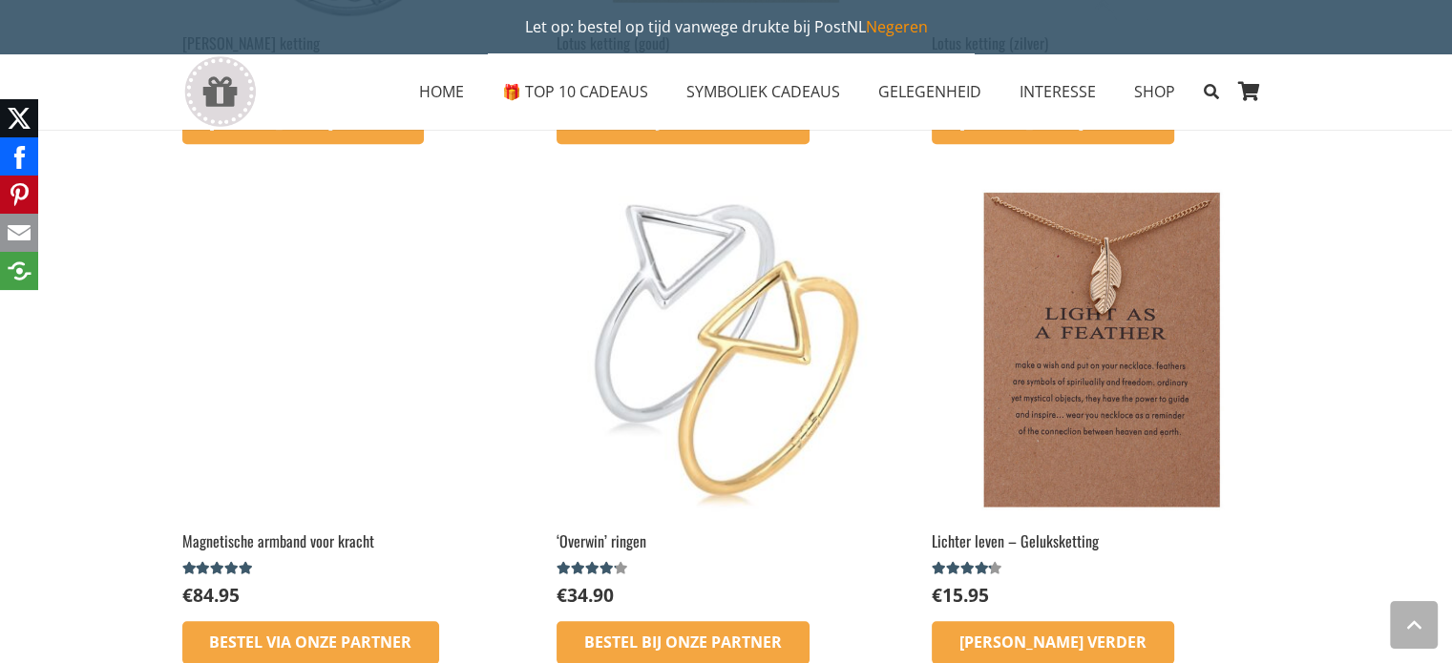
scroll to position [2004, 0]
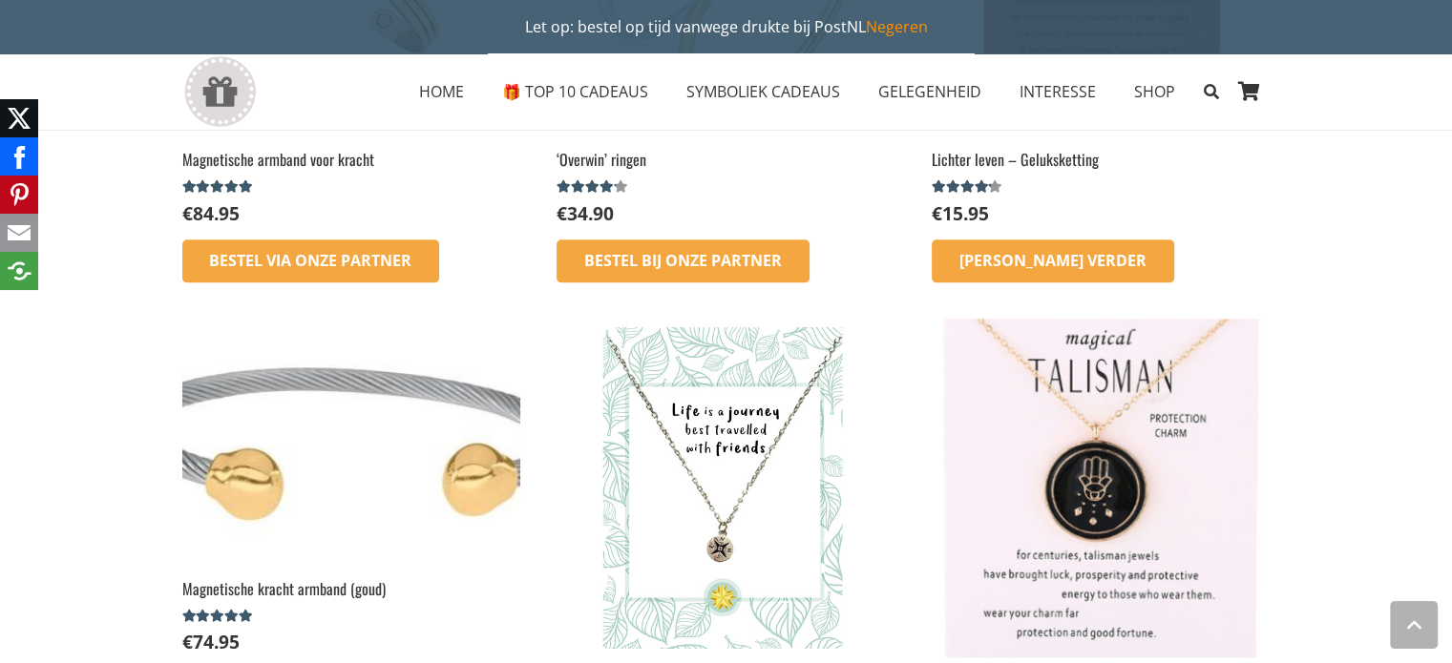
click at [749, 499] on img at bounding box center [725, 488] width 338 height 338
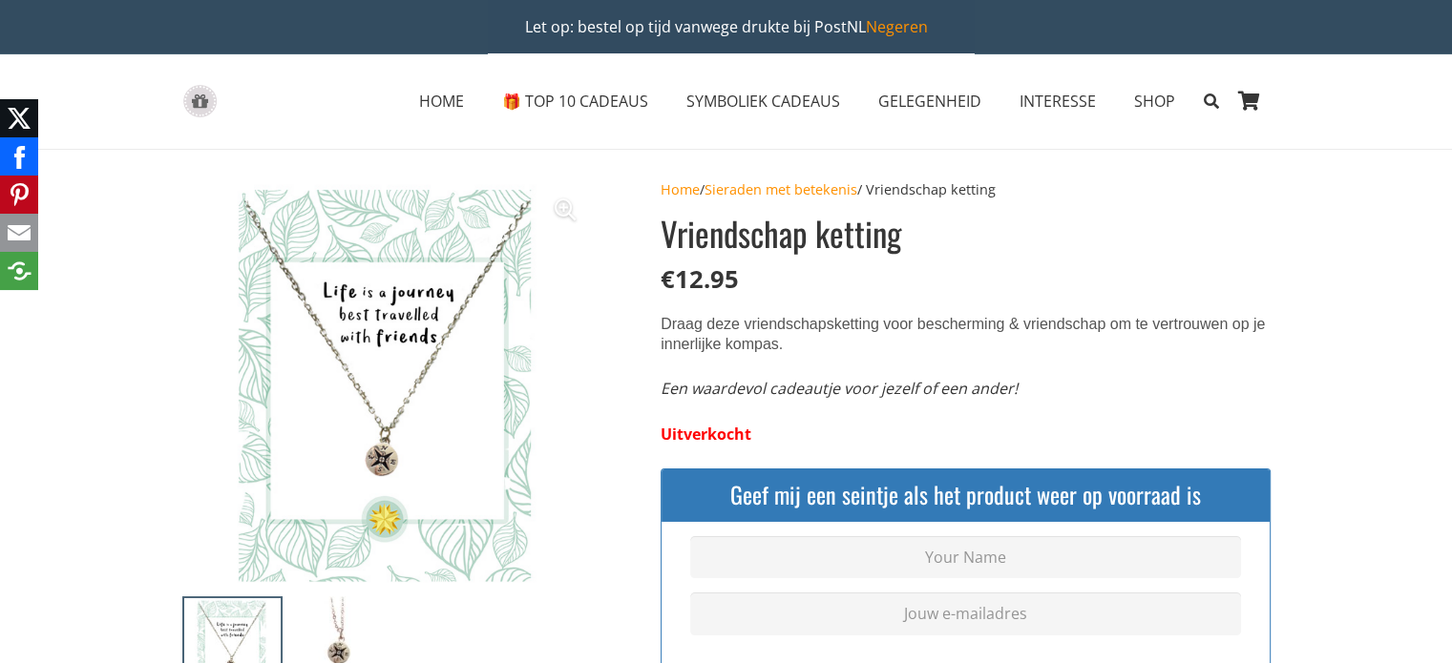
click at [330, 622] on img at bounding box center [336, 646] width 100 height 100
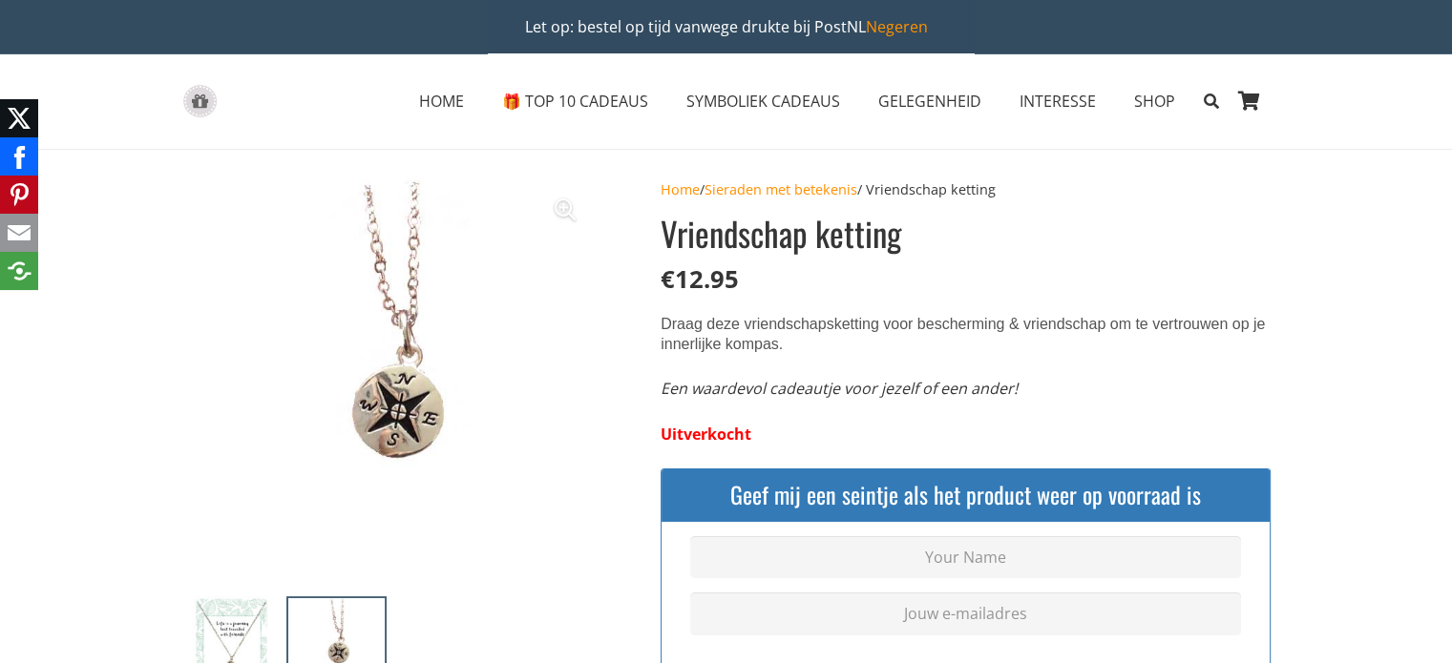
click at [224, 637] on img at bounding box center [232, 646] width 100 height 100
